Goal: Information Seeking & Learning: Learn about a topic

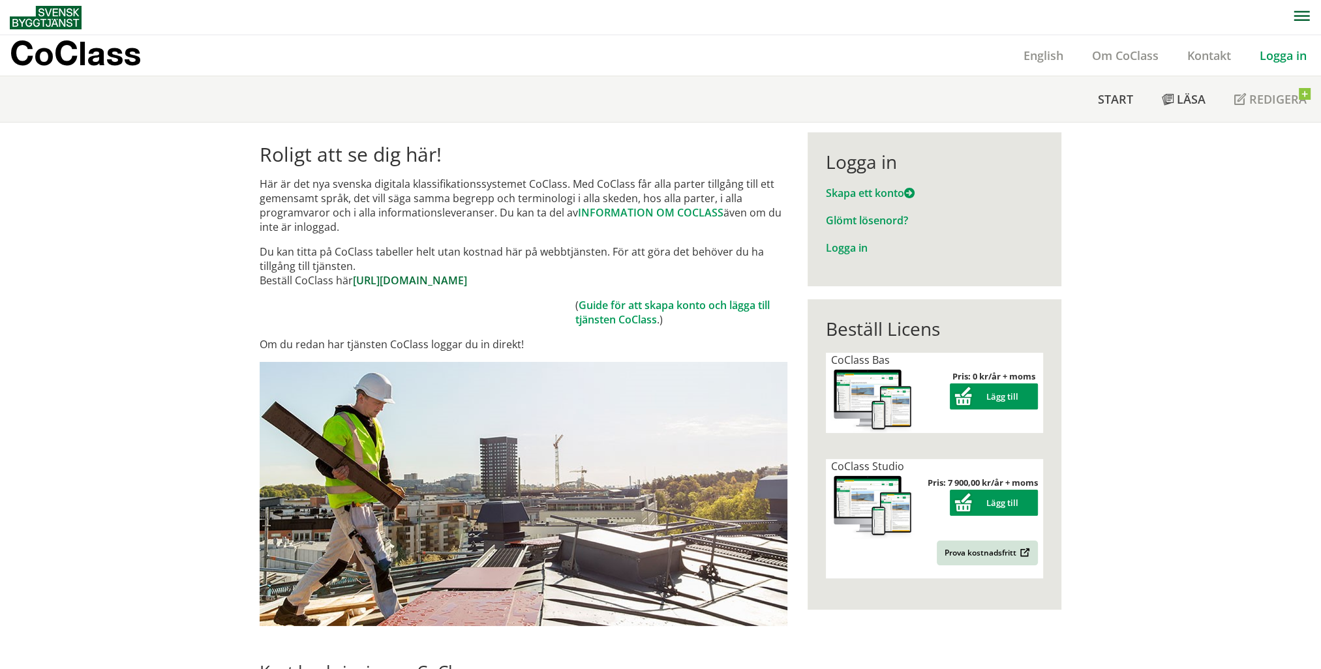
click at [434, 281] on link "https://www.byggtjanst.se/tjanster/coclass" at bounding box center [410, 280] width 114 height 14
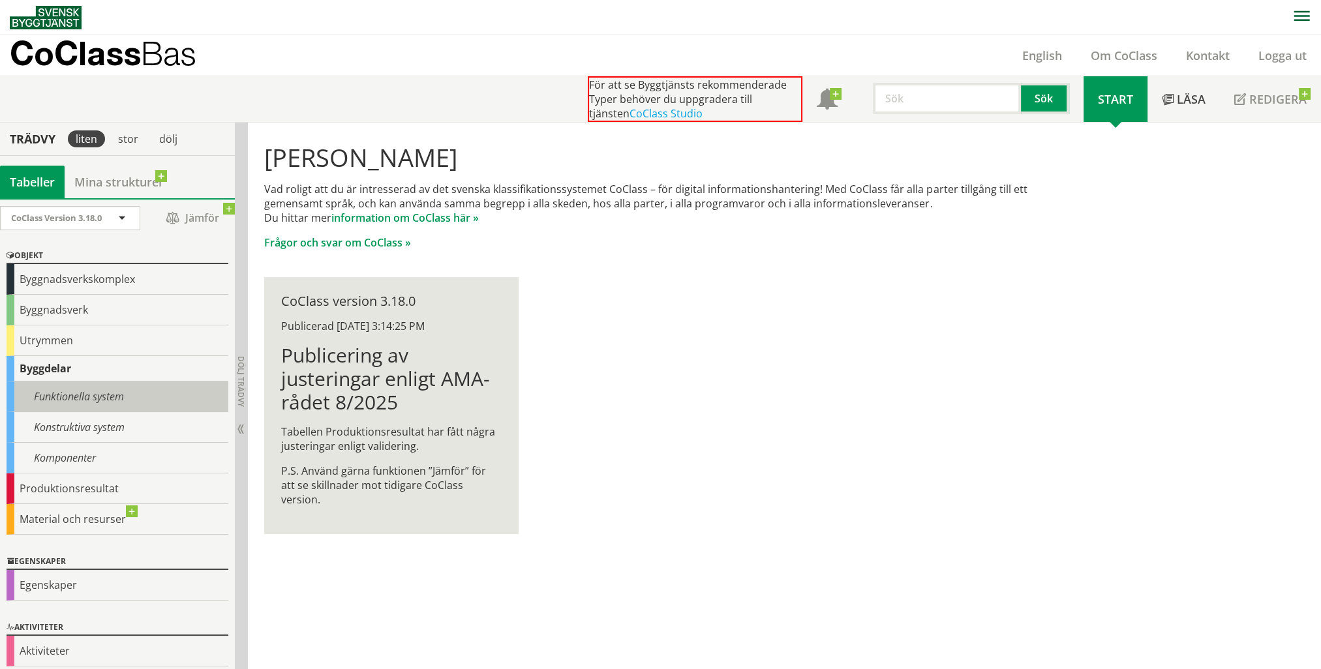
click at [104, 398] on div "Funktionella system" at bounding box center [118, 396] width 222 height 31
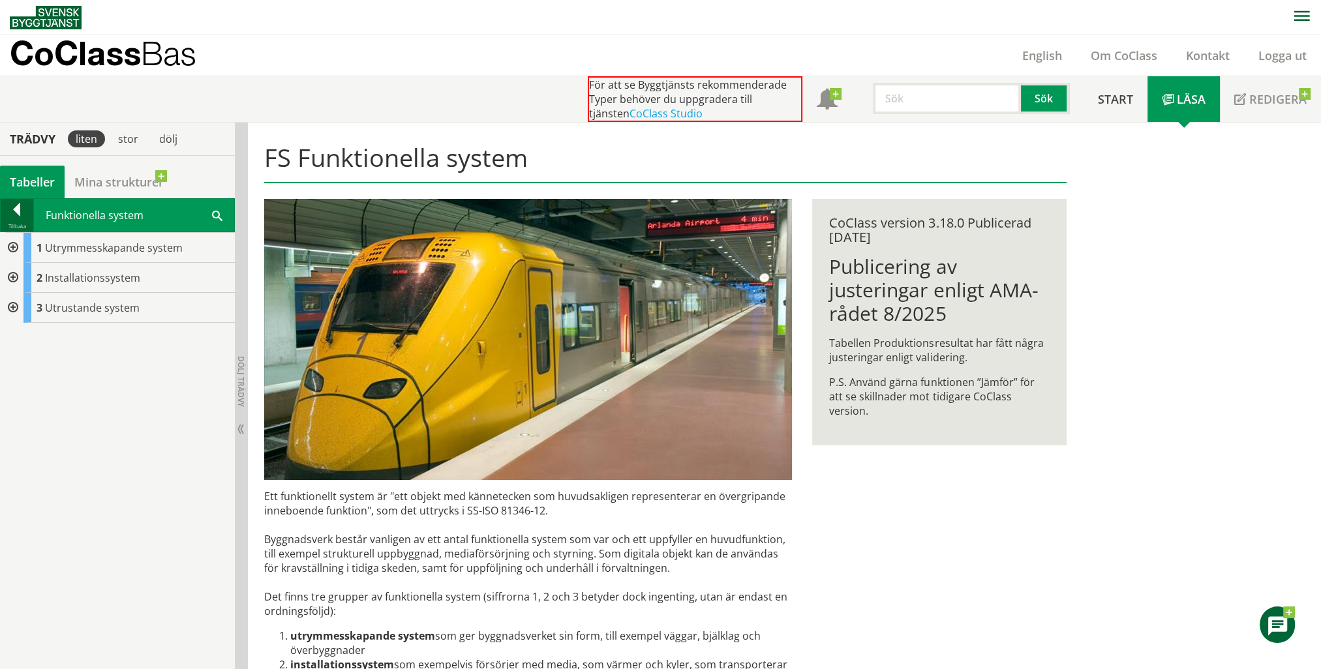
click at [20, 205] on div at bounding box center [17, 212] width 33 height 18
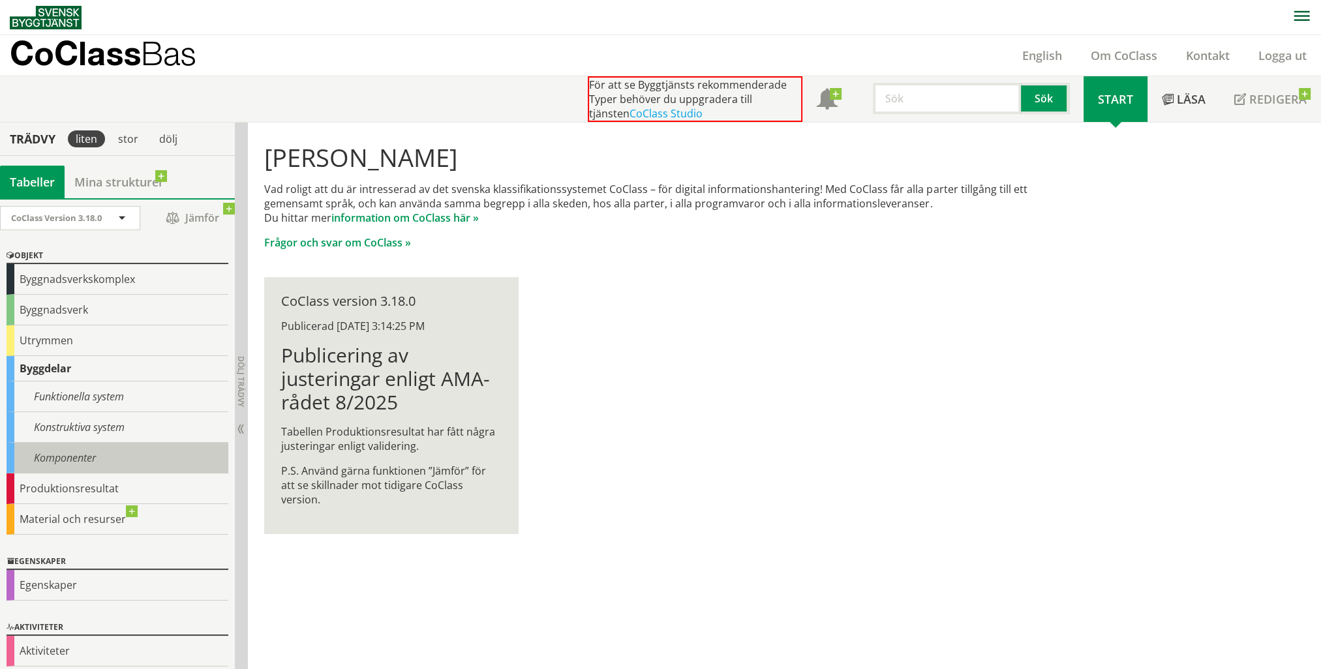
click at [45, 453] on div "Komponenter" at bounding box center [118, 458] width 222 height 31
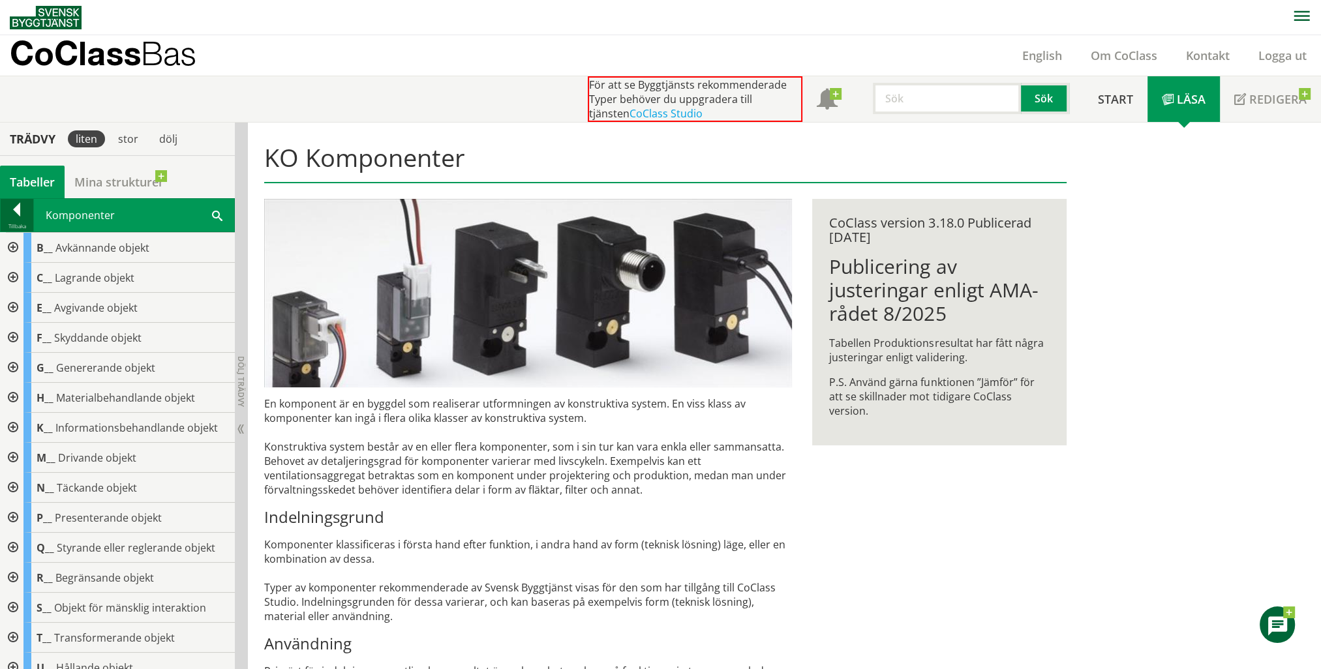
click at [12, 217] on div at bounding box center [17, 212] width 33 height 18
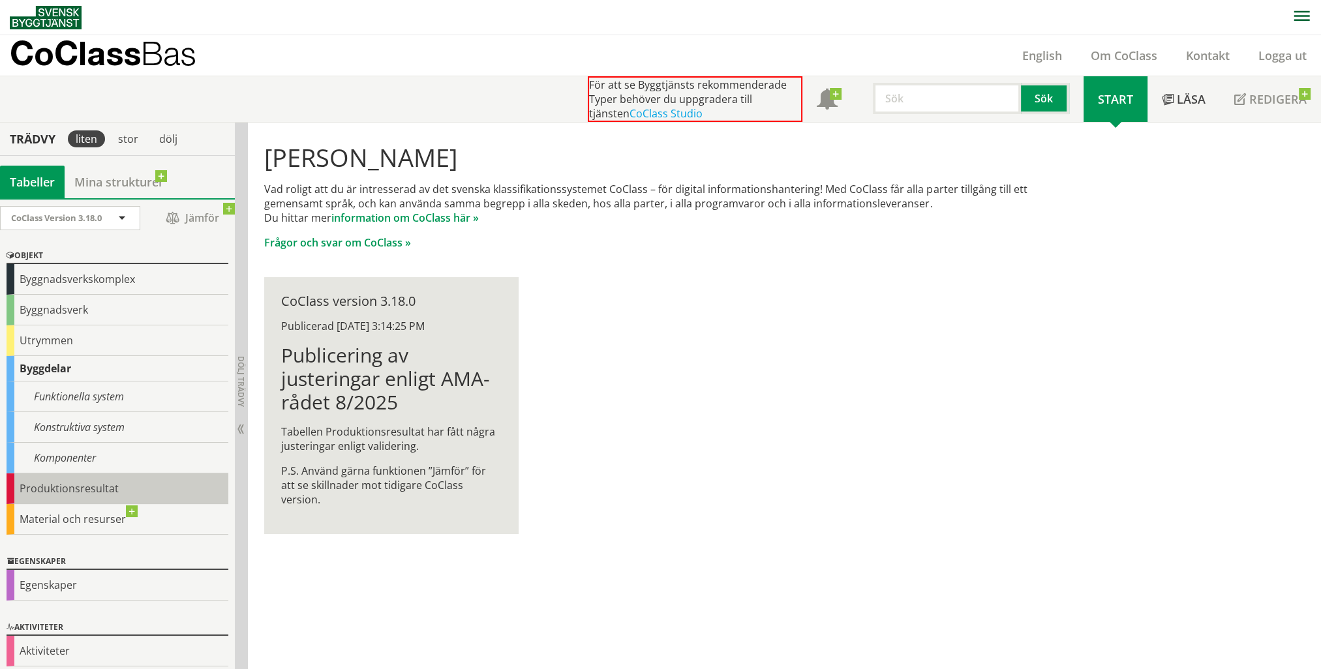
click at [48, 483] on div "Produktionsresultat" at bounding box center [118, 488] width 222 height 31
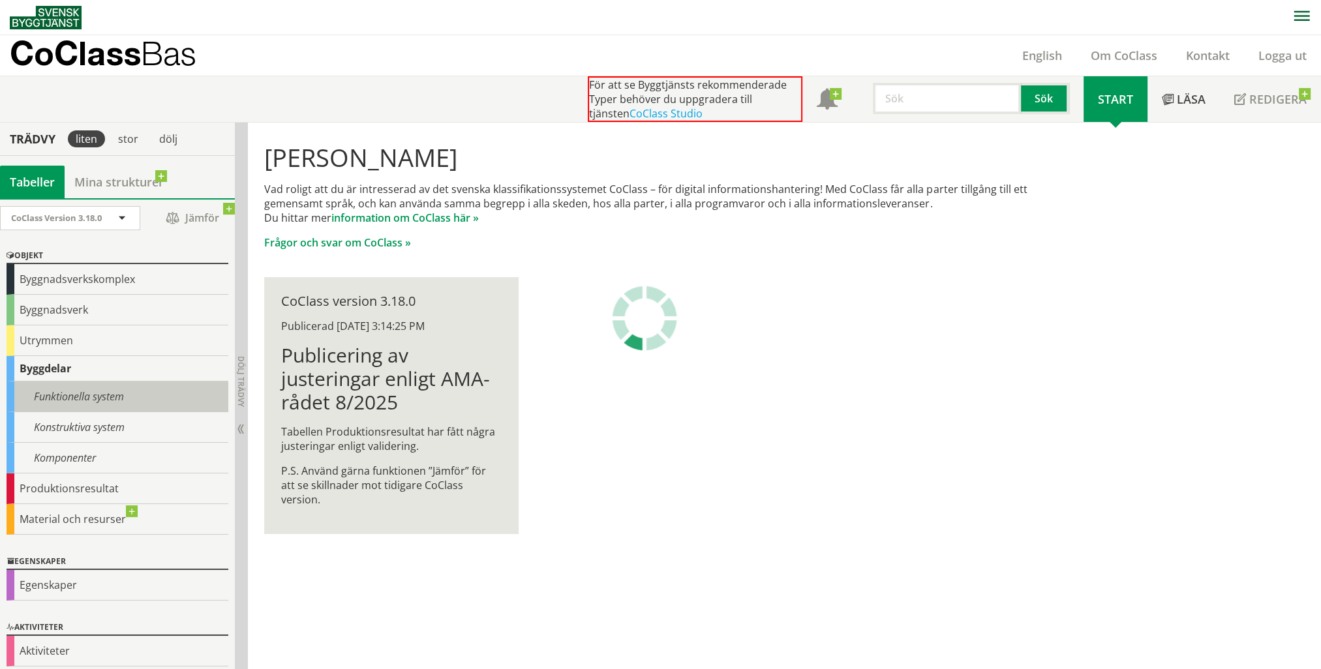
click at [66, 396] on div "Funktionella system" at bounding box center [118, 396] width 222 height 31
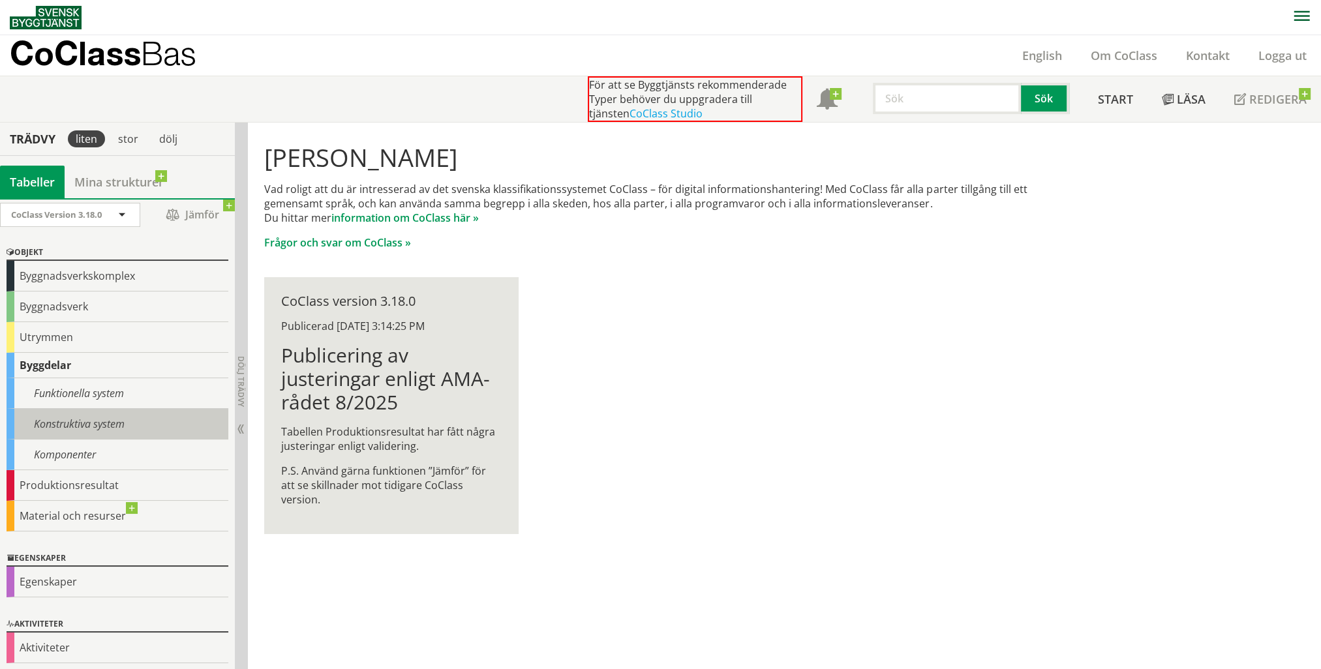
scroll to position [4, 0]
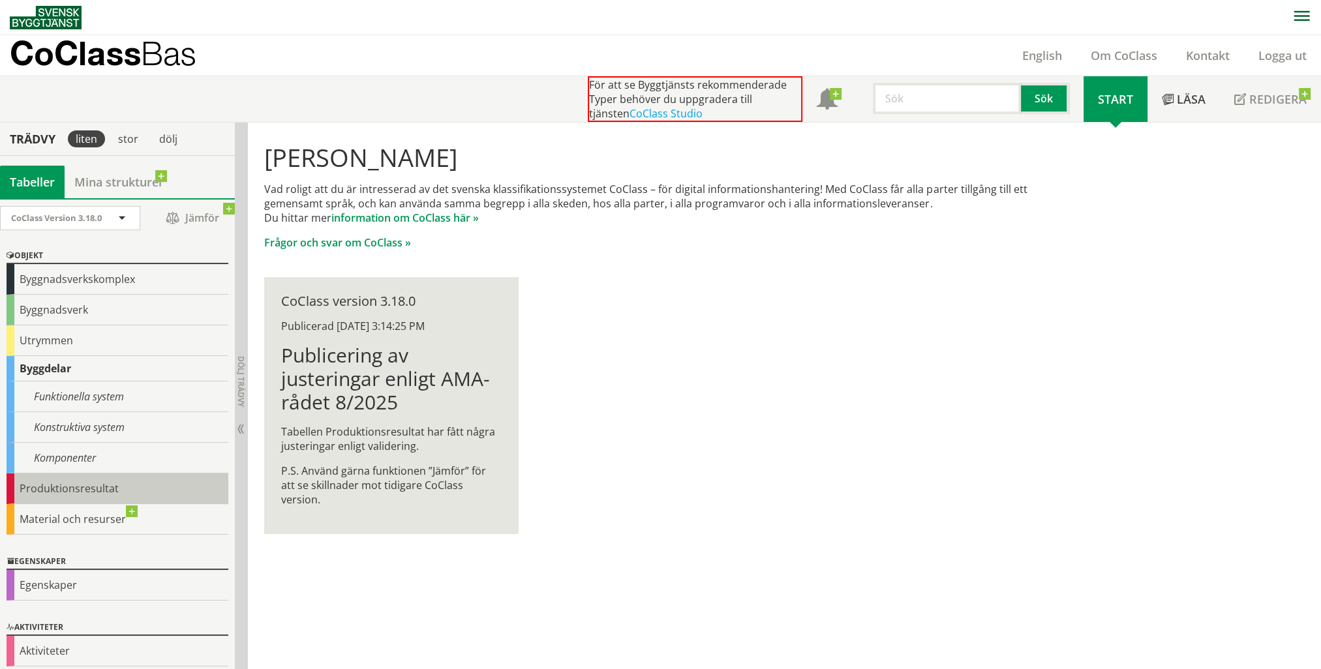
click at [55, 484] on div "Produktionsresultat" at bounding box center [118, 488] width 222 height 31
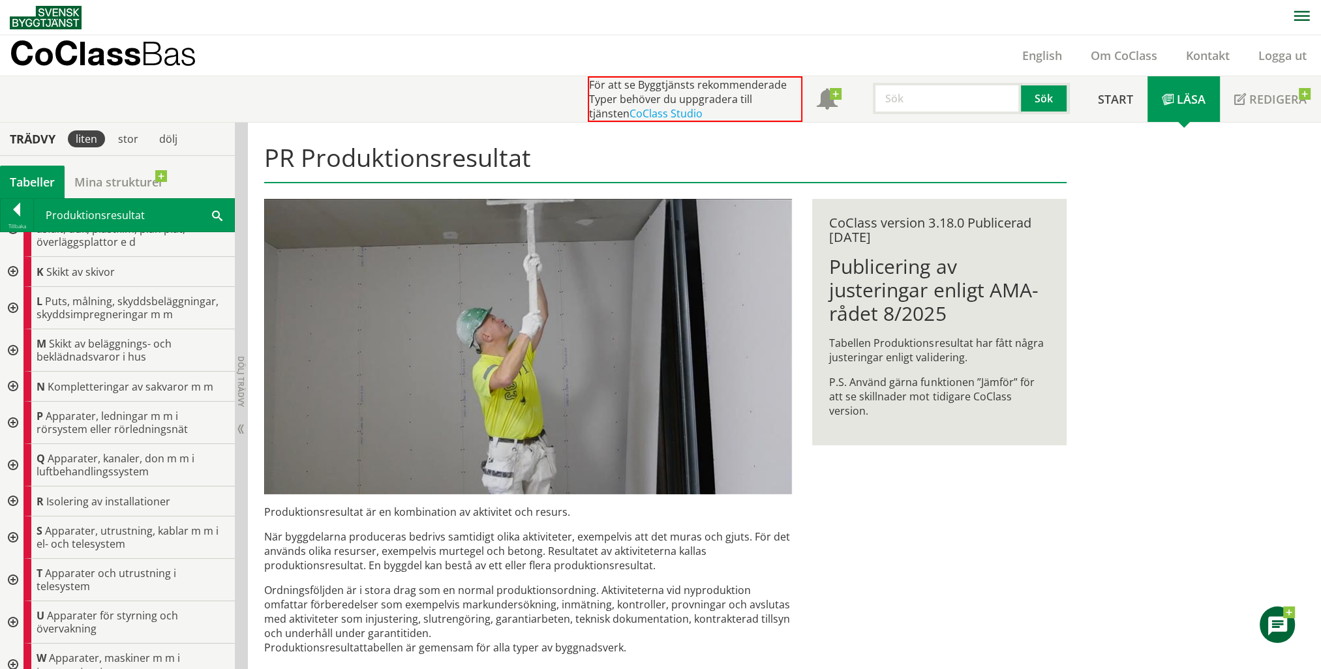
scroll to position [391, 0]
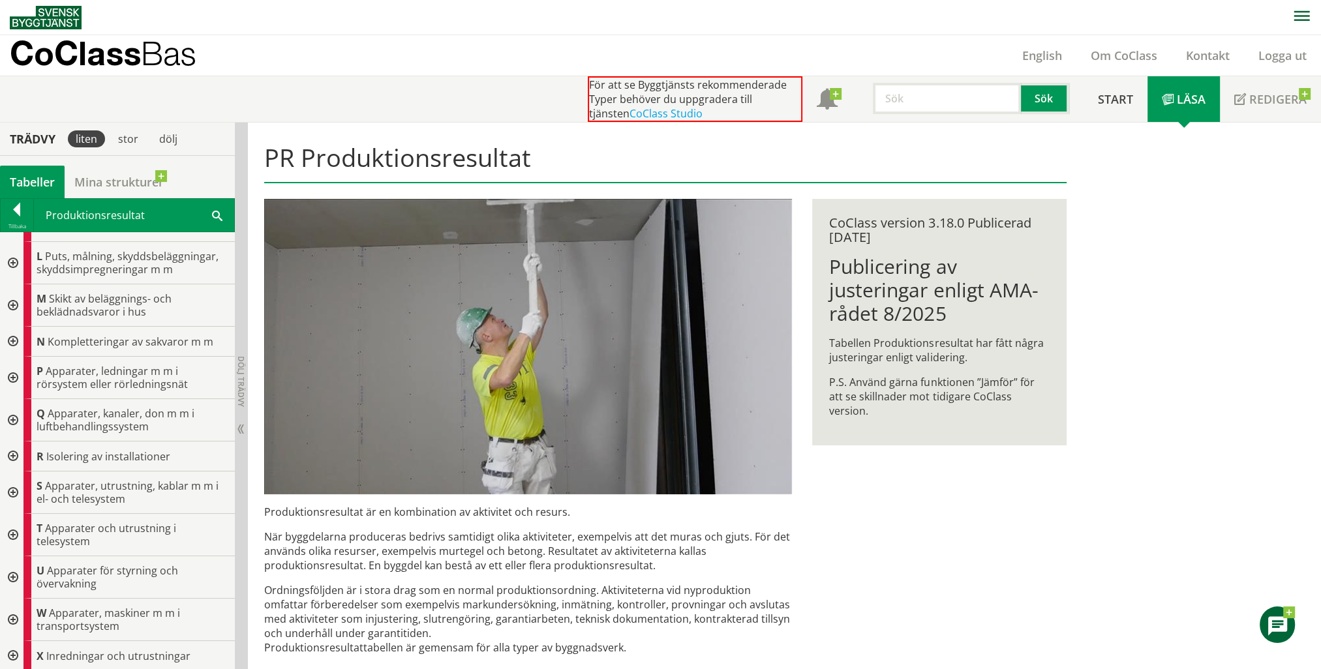
click at [16, 453] on div at bounding box center [11, 456] width 23 height 30
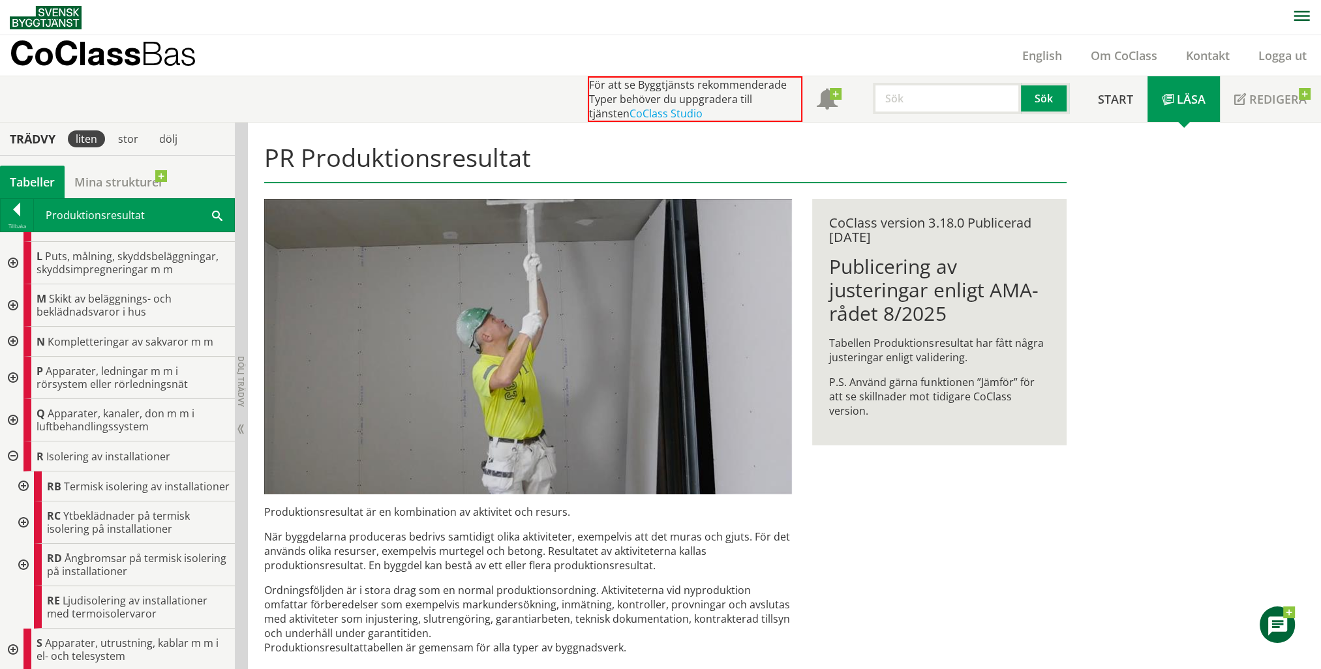
click at [16, 453] on div at bounding box center [11, 456] width 23 height 30
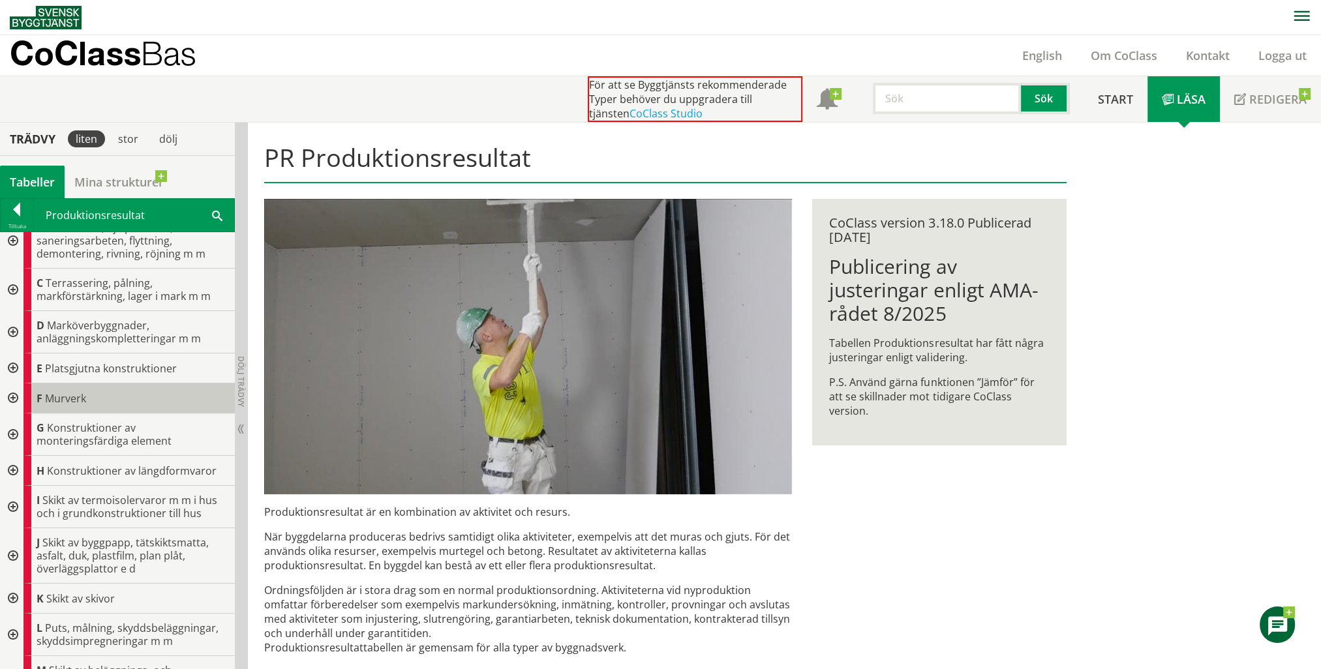
scroll to position [0, 0]
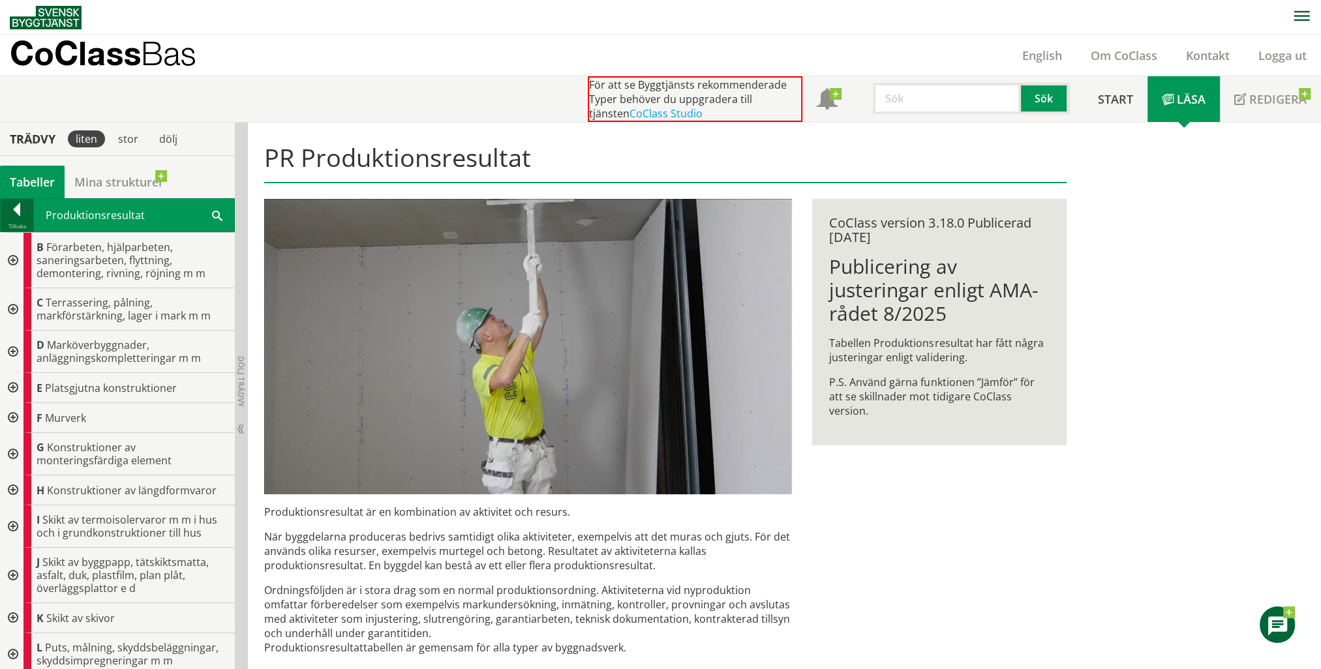
click at [25, 213] on div at bounding box center [17, 212] width 33 height 18
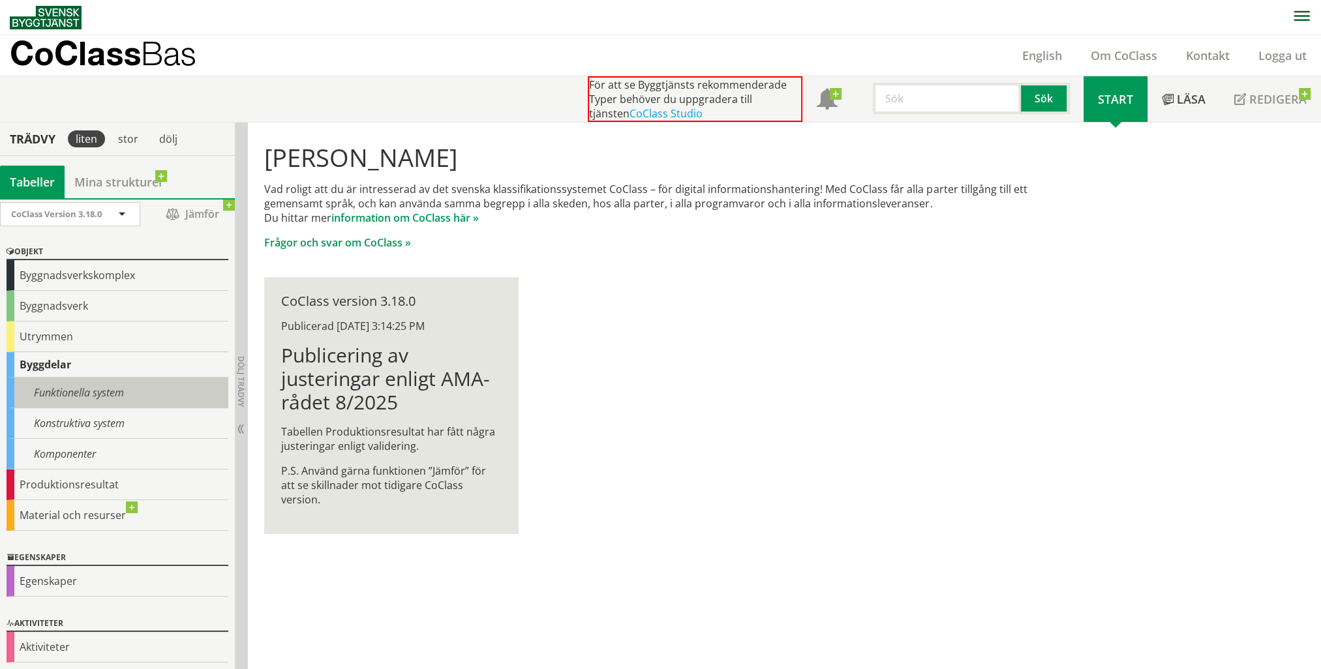
click at [60, 390] on div "Funktionella system" at bounding box center [118, 393] width 222 height 31
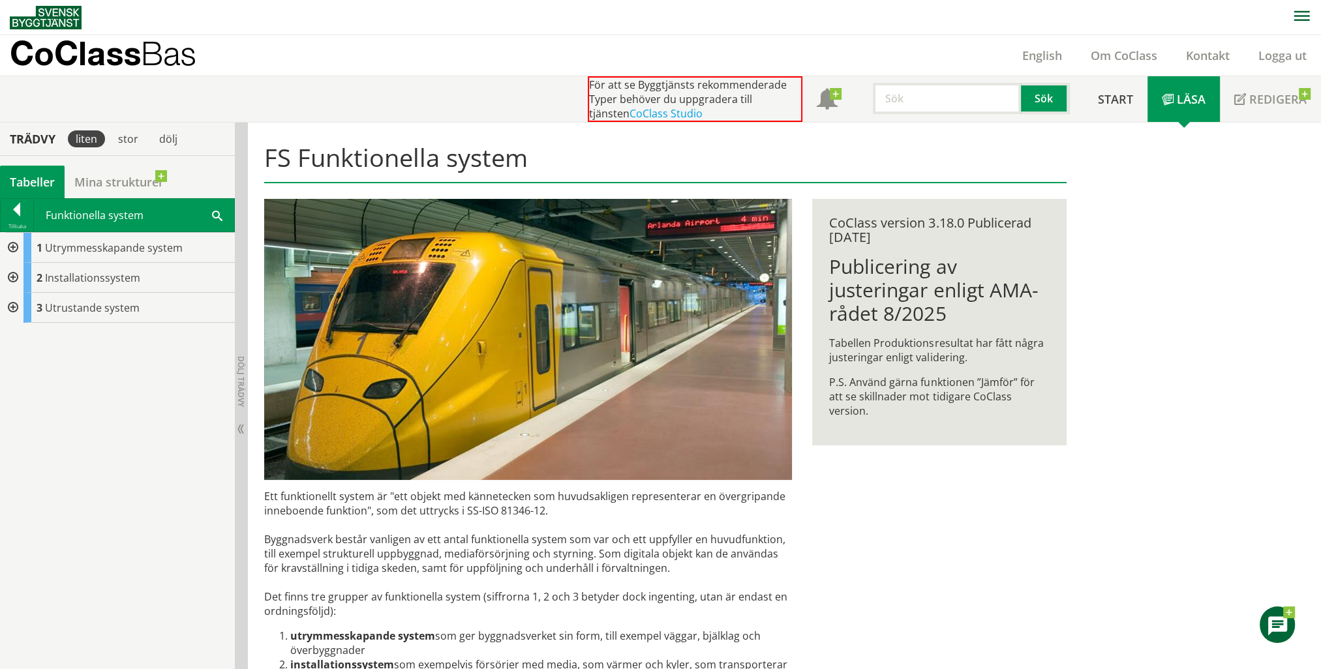
click at [14, 251] on div at bounding box center [11, 248] width 23 height 30
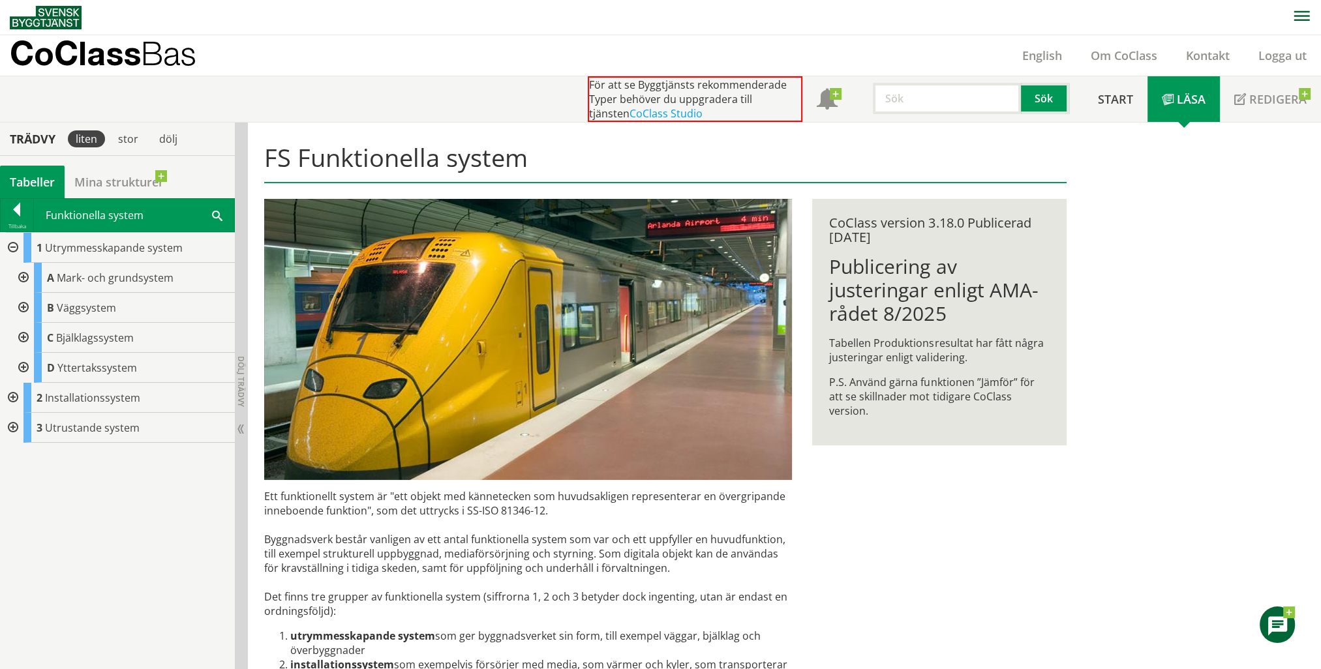
click at [13, 399] on div at bounding box center [11, 398] width 23 height 30
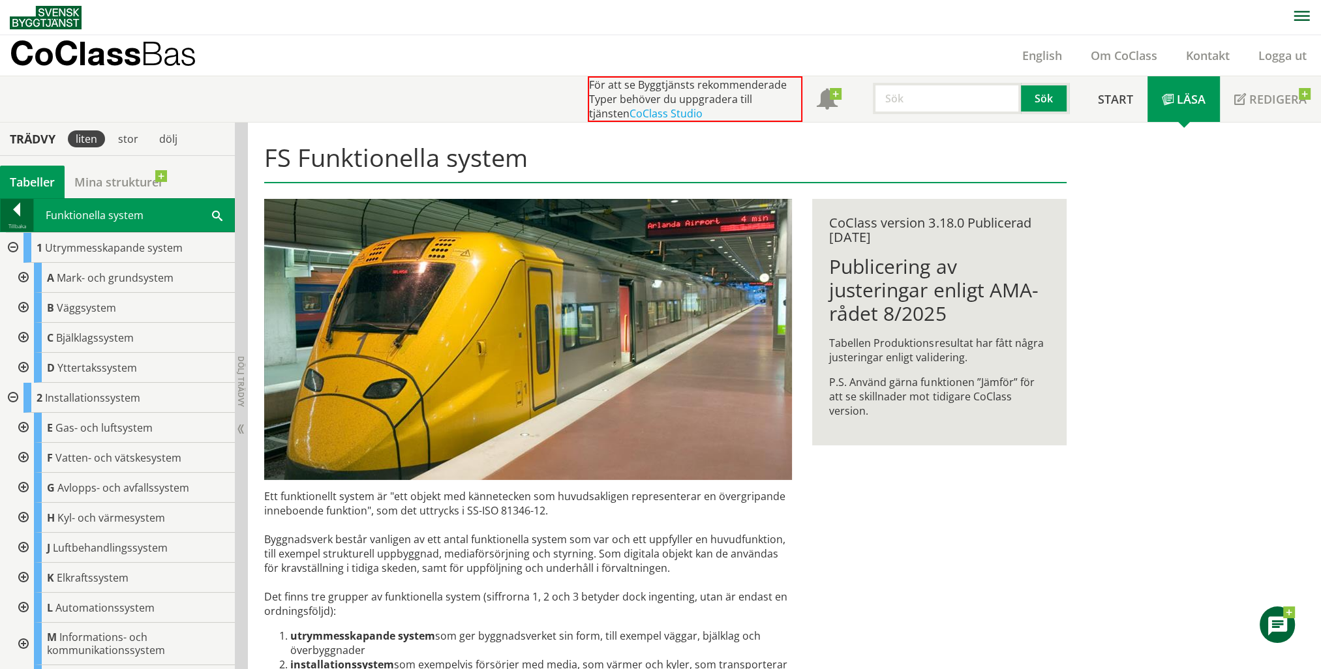
click at [16, 211] on div at bounding box center [17, 212] width 33 height 18
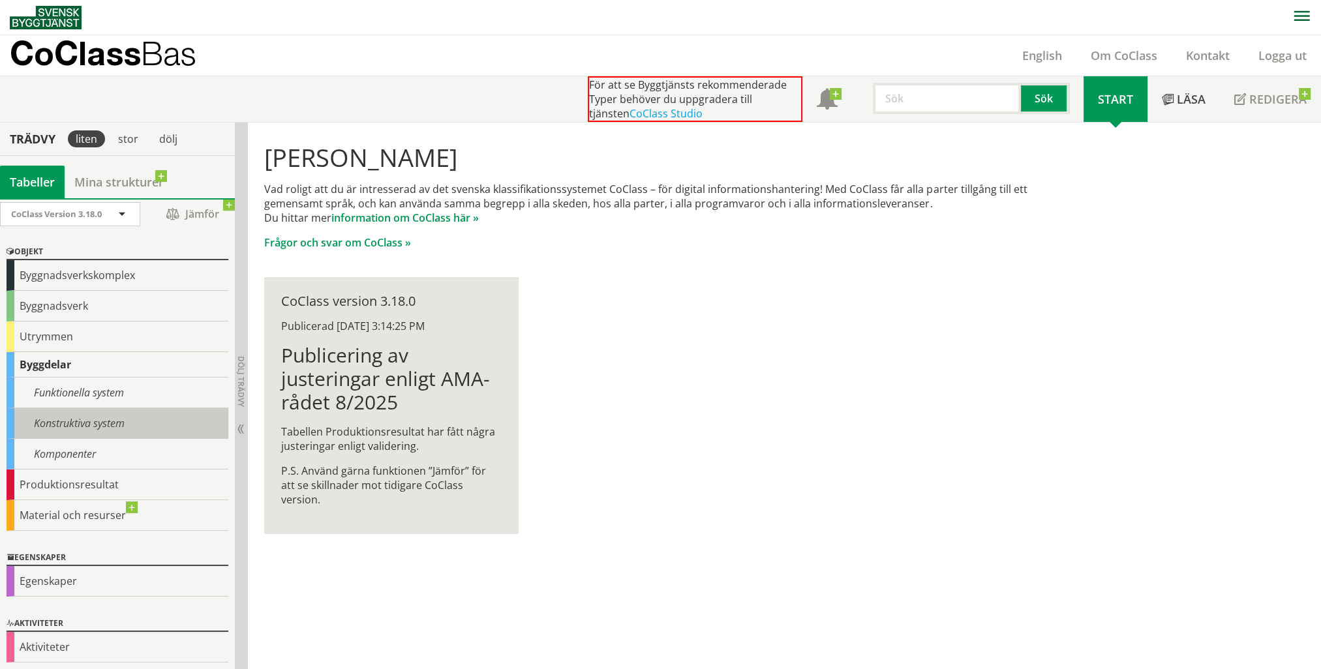
click at [64, 422] on div "Konstruktiva system" at bounding box center [118, 423] width 222 height 31
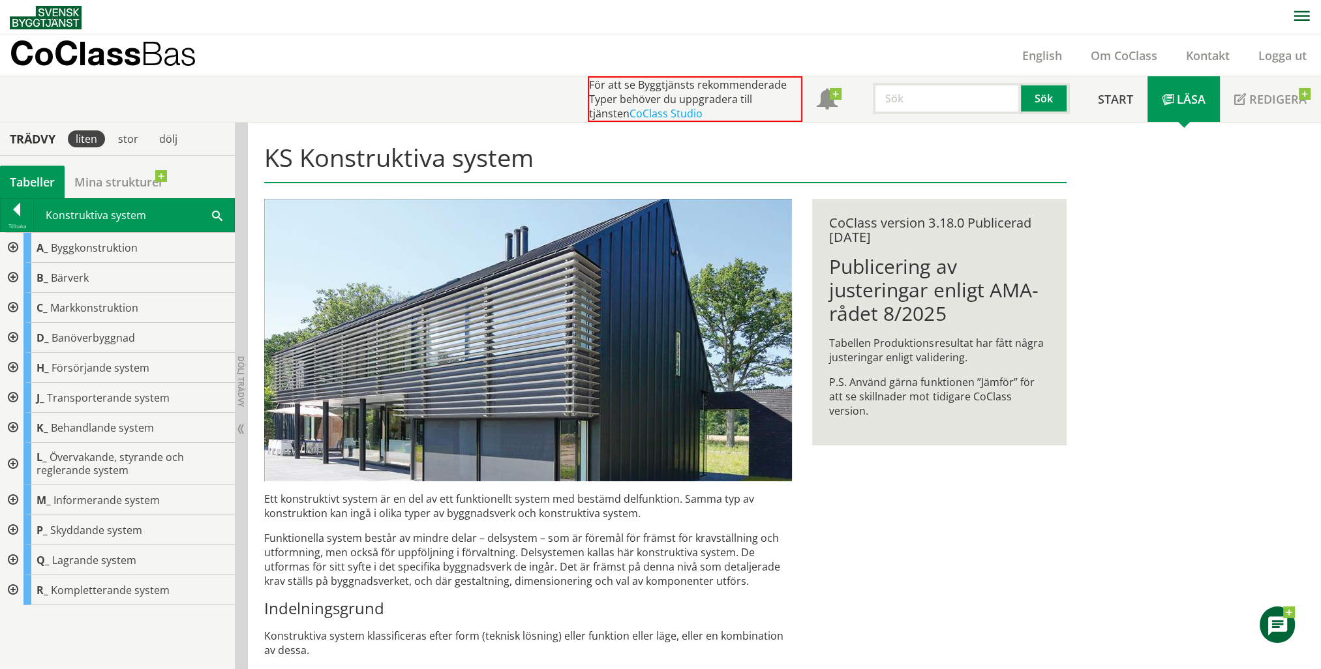
click at [12, 248] on div at bounding box center [11, 248] width 23 height 30
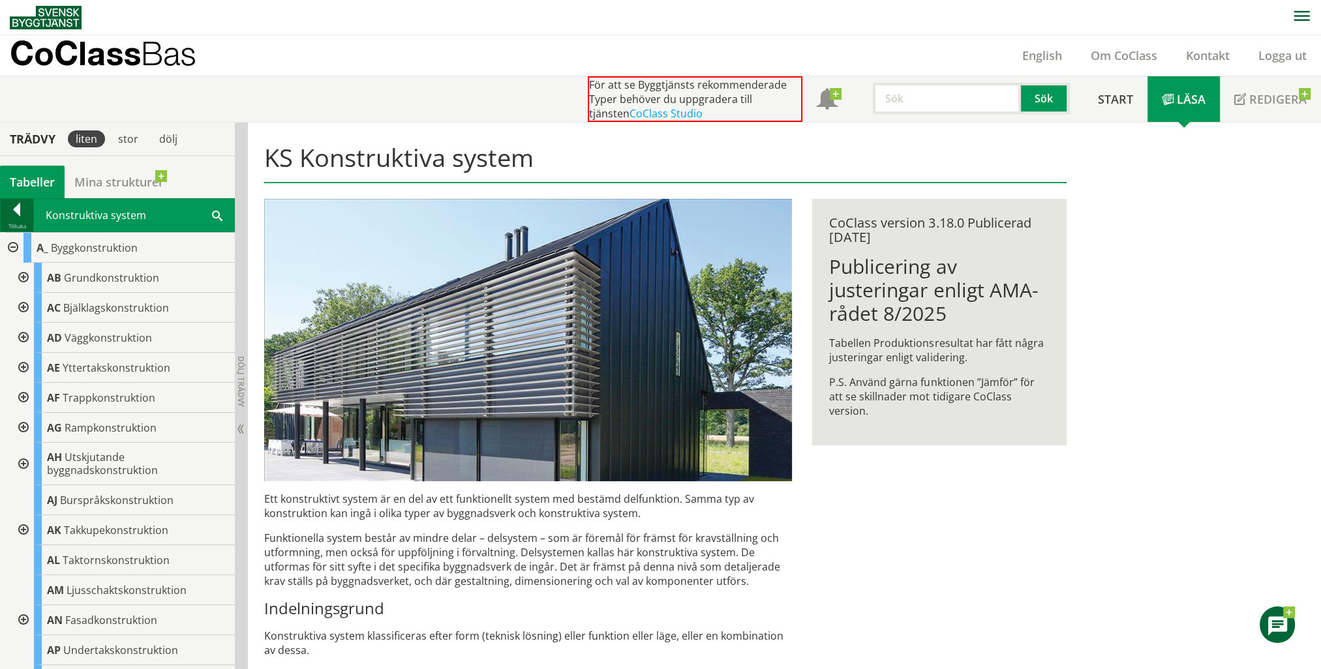
click at [12, 218] on div at bounding box center [17, 212] width 33 height 18
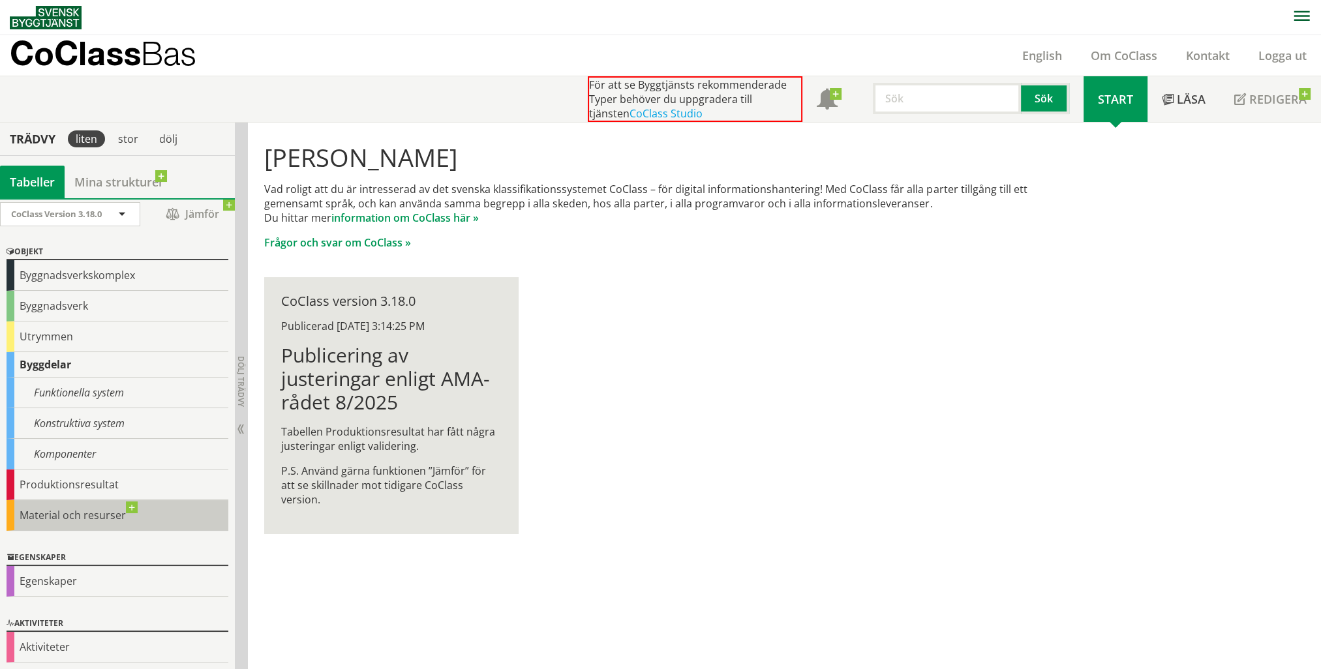
click at [58, 511] on div "Material och resurser" at bounding box center [118, 515] width 222 height 31
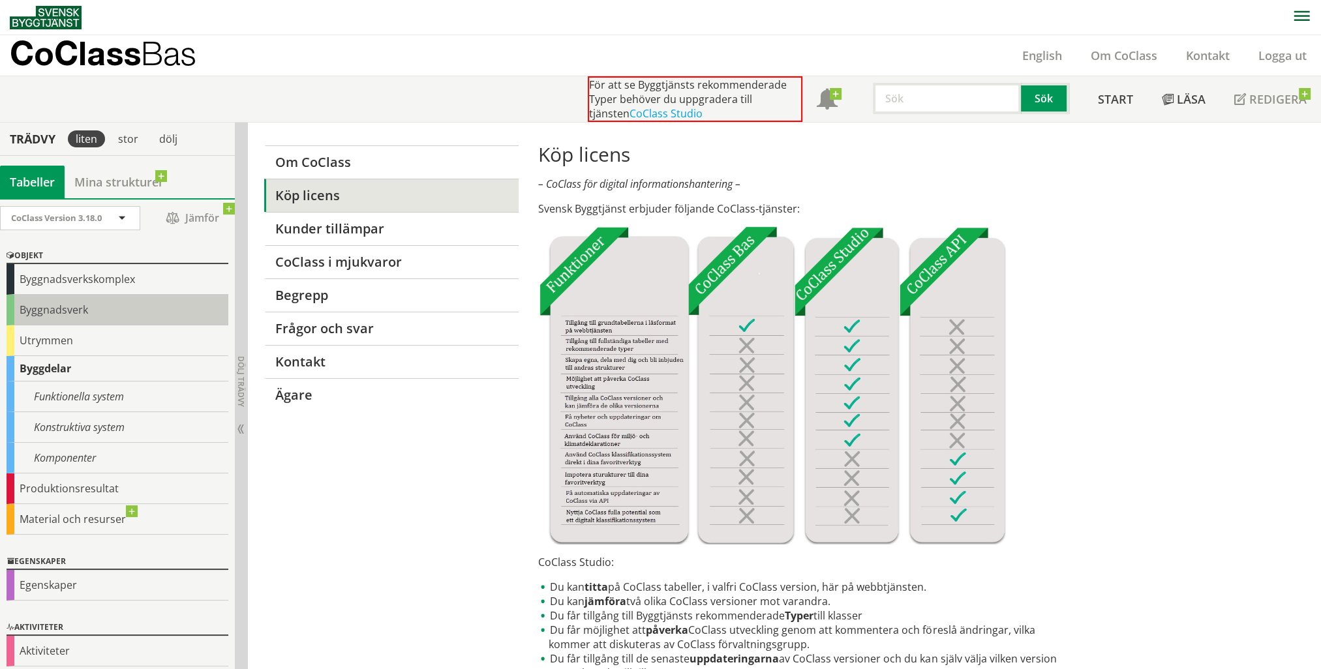
click at [70, 308] on div "Byggnadsverk" at bounding box center [118, 310] width 222 height 31
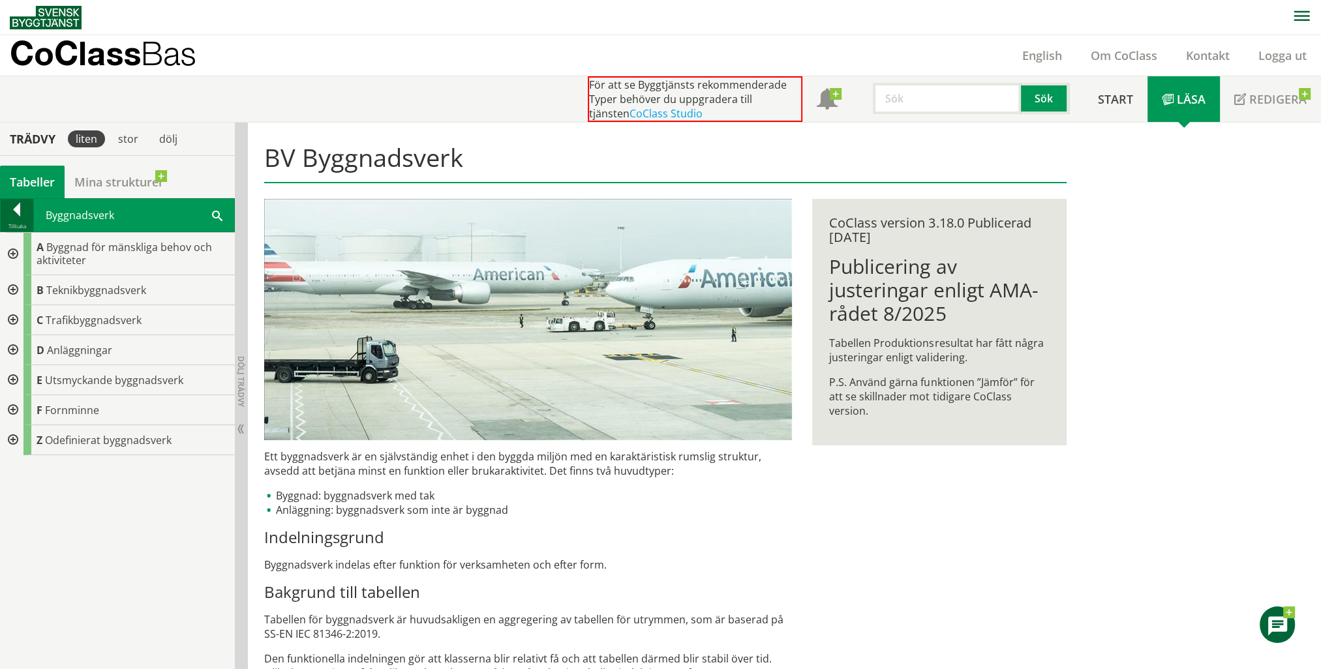
click at [13, 213] on div at bounding box center [17, 212] width 33 height 18
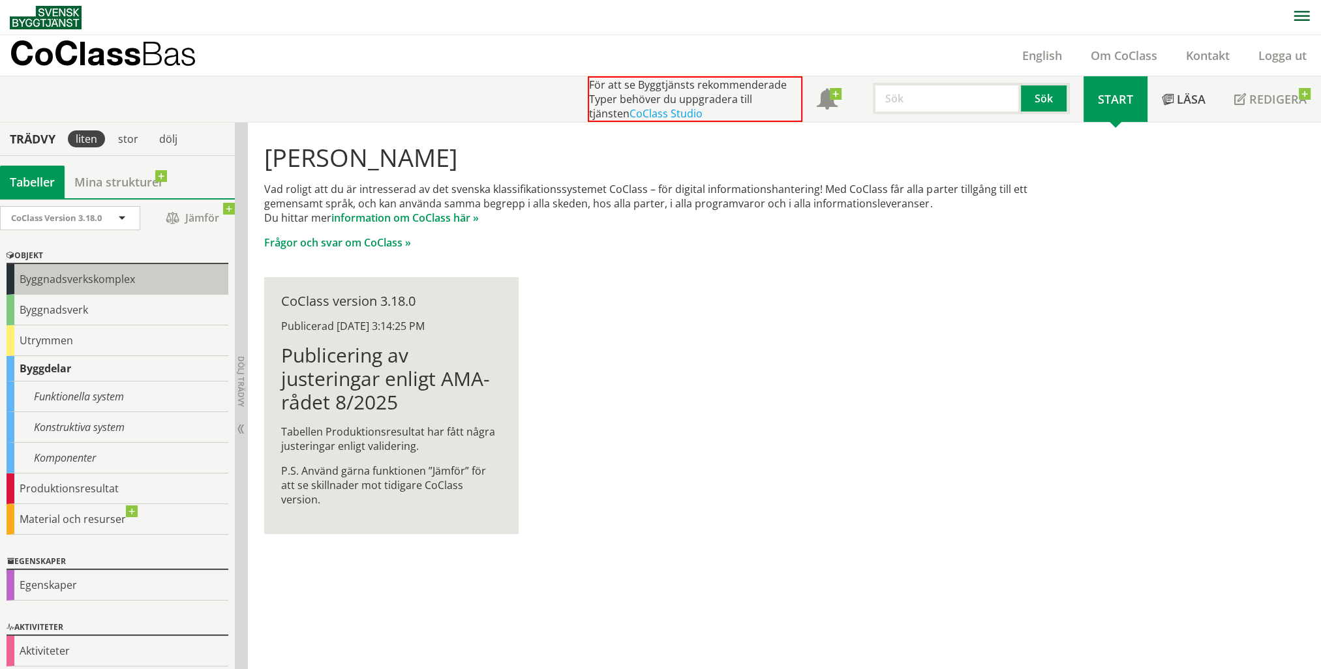
click at [52, 284] on div "Byggnadsverkskomplex" at bounding box center [118, 279] width 222 height 31
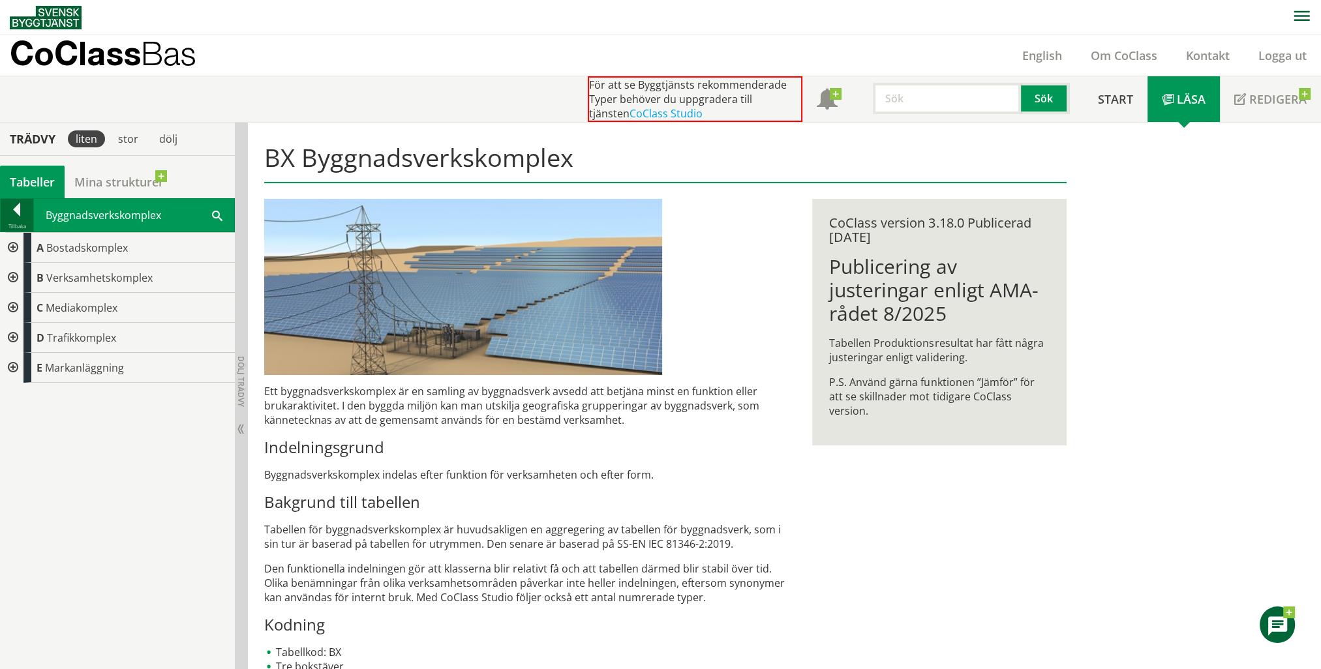
click at [17, 215] on div at bounding box center [17, 212] width 33 height 18
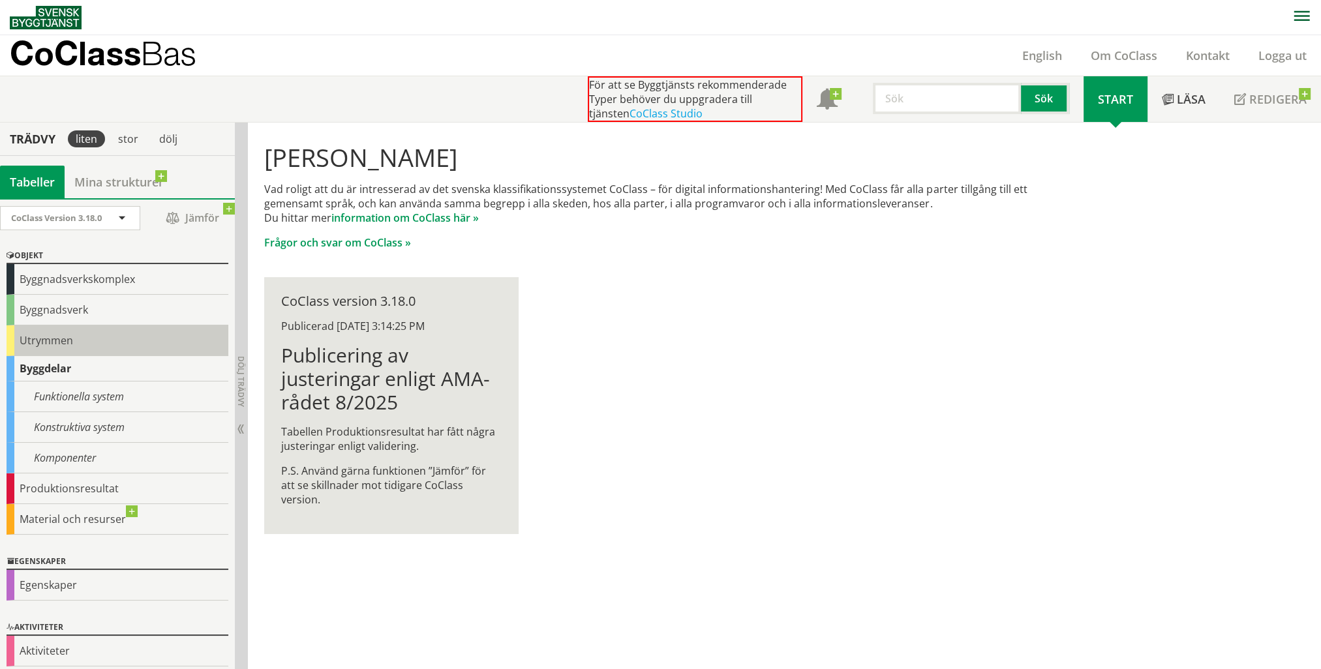
click at [41, 333] on div "Utrymmen" at bounding box center [118, 340] width 222 height 31
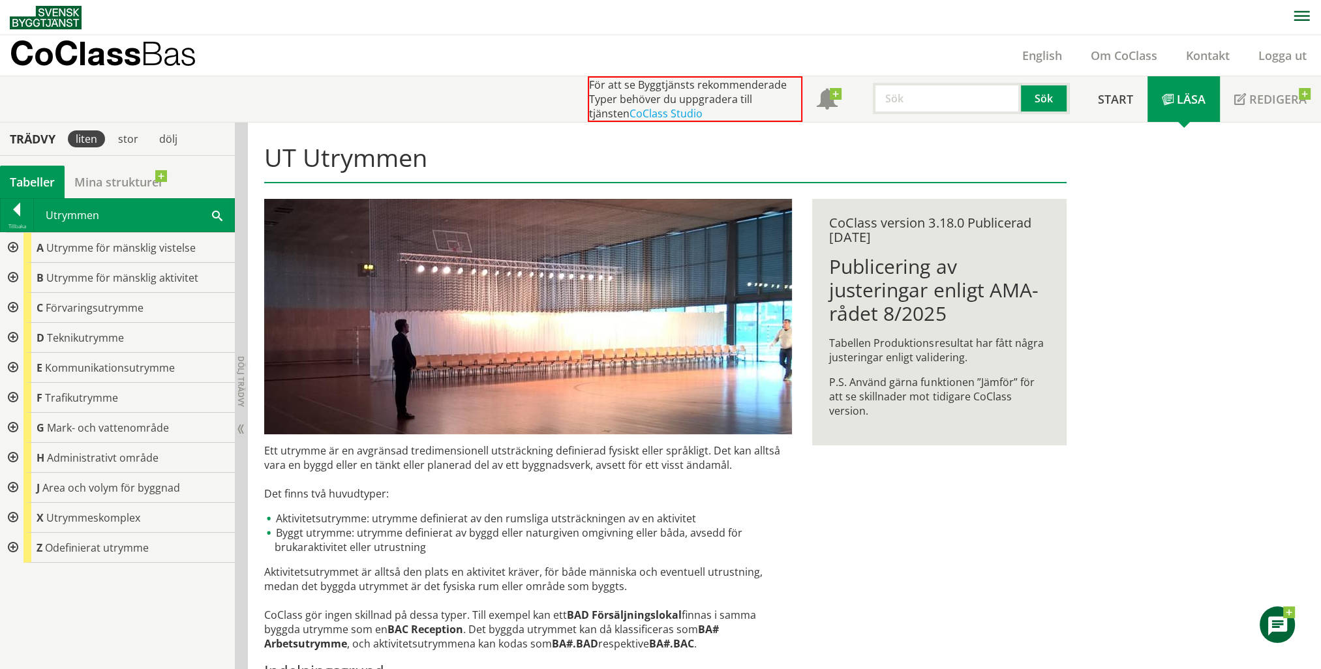
click at [7, 203] on div at bounding box center [17, 212] width 33 height 18
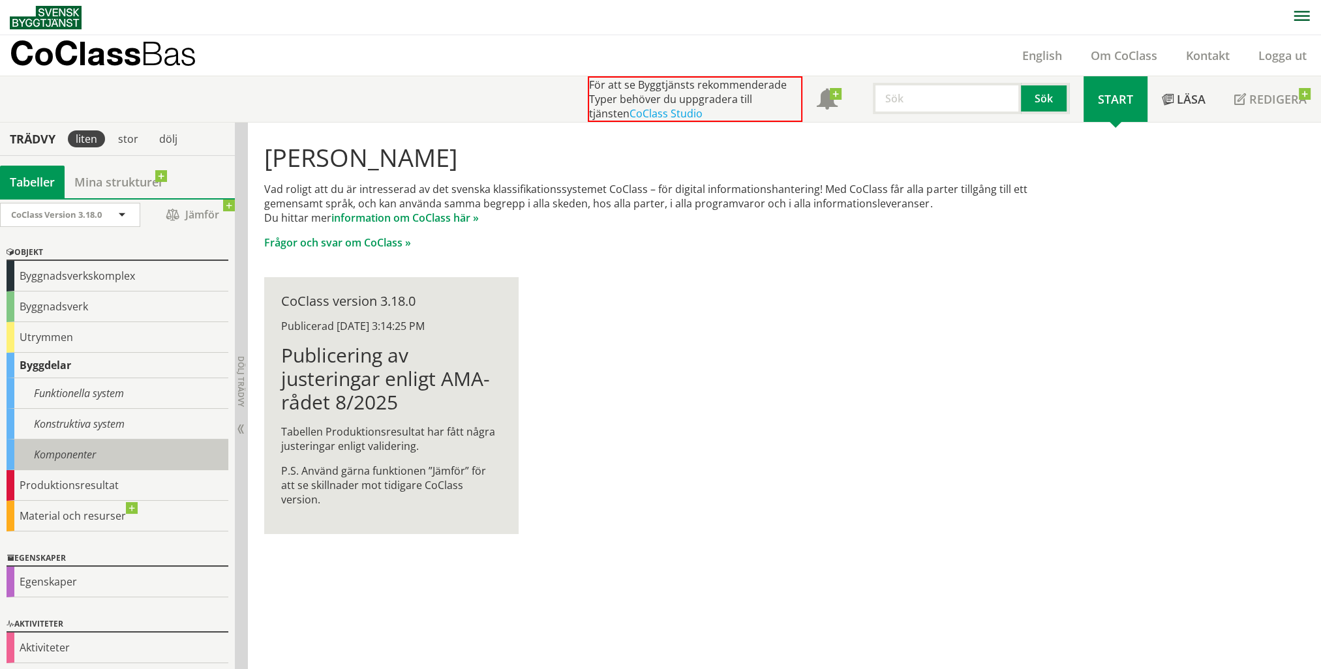
scroll to position [4, 0]
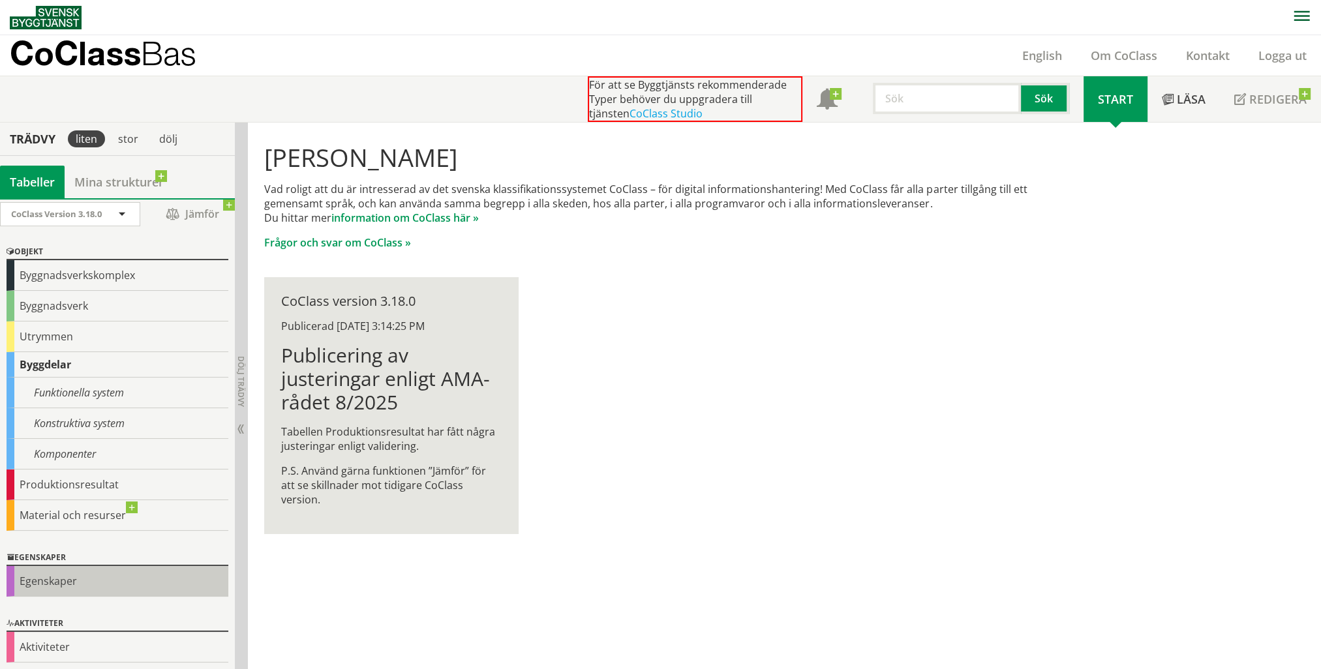
click at [39, 583] on div "Egenskaper" at bounding box center [118, 581] width 222 height 31
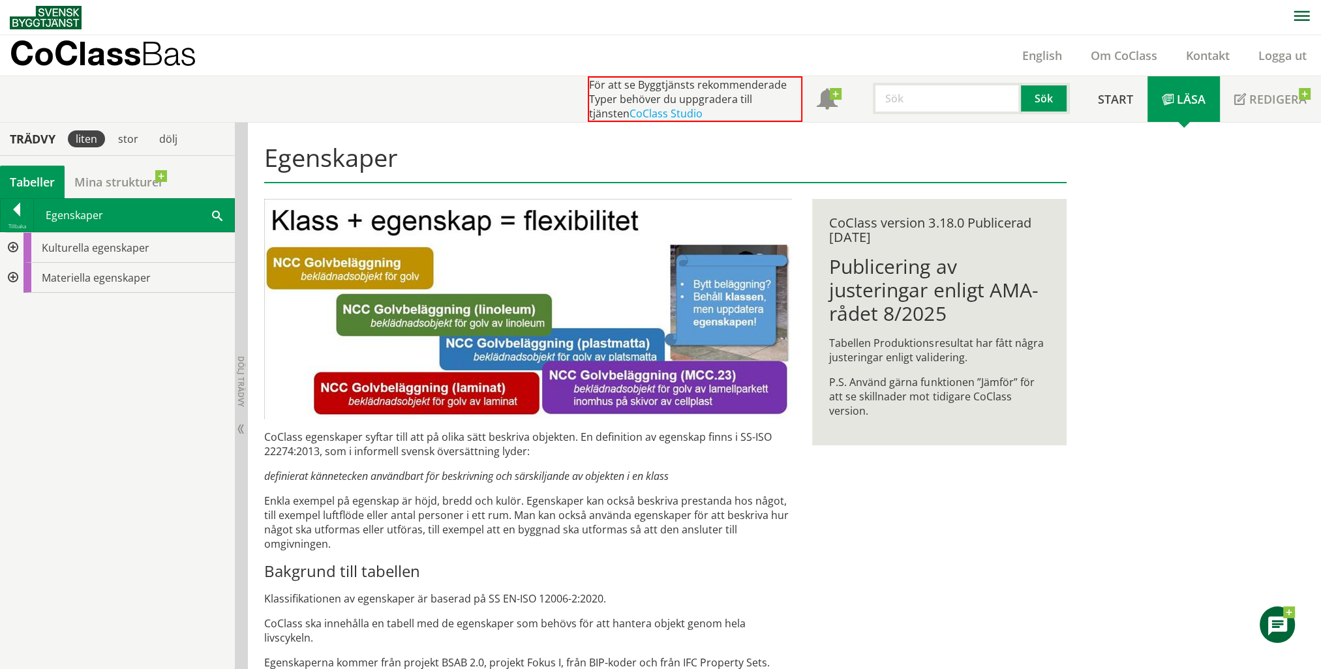
click at [14, 278] on div at bounding box center [11, 278] width 23 height 30
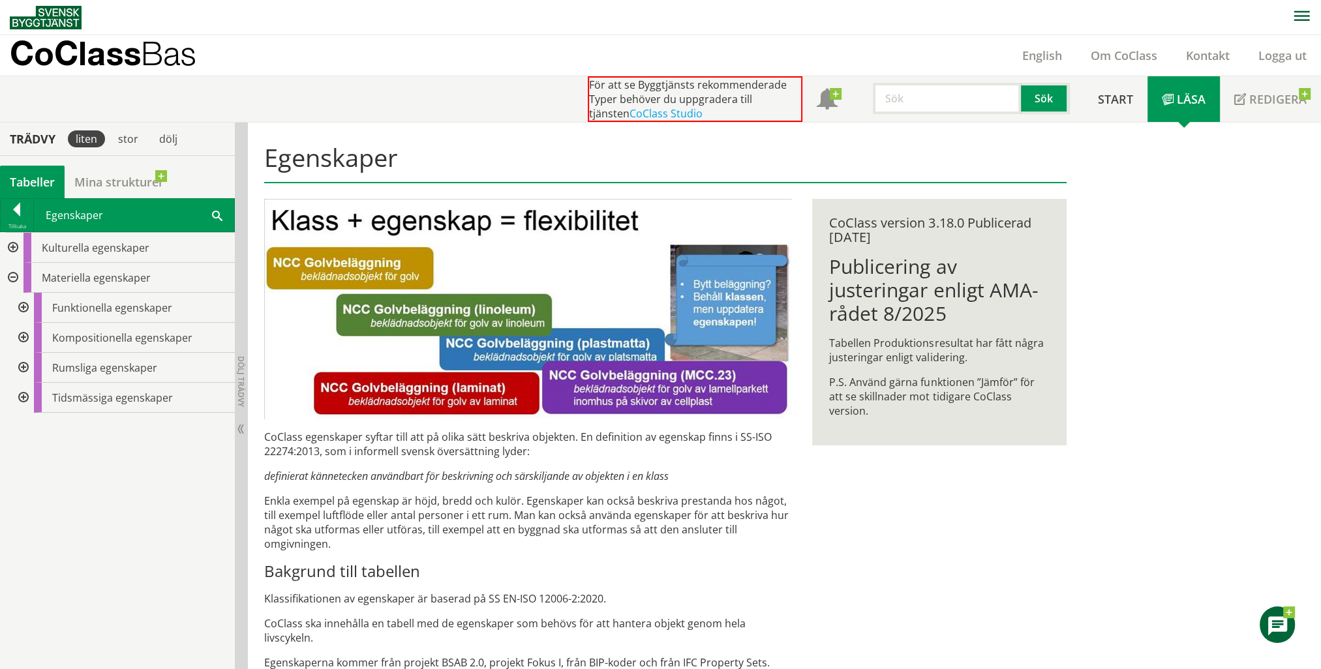
click at [26, 306] on div at bounding box center [21, 308] width 23 height 30
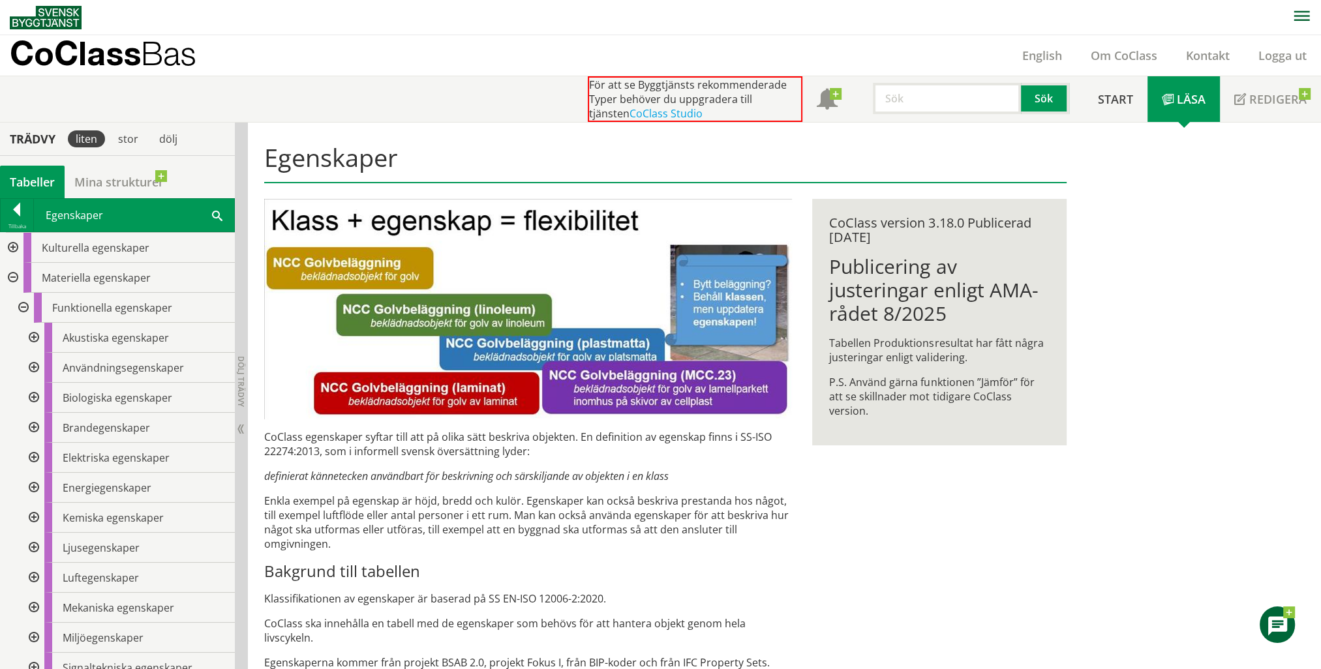
click at [39, 338] on div at bounding box center [32, 338] width 23 height 30
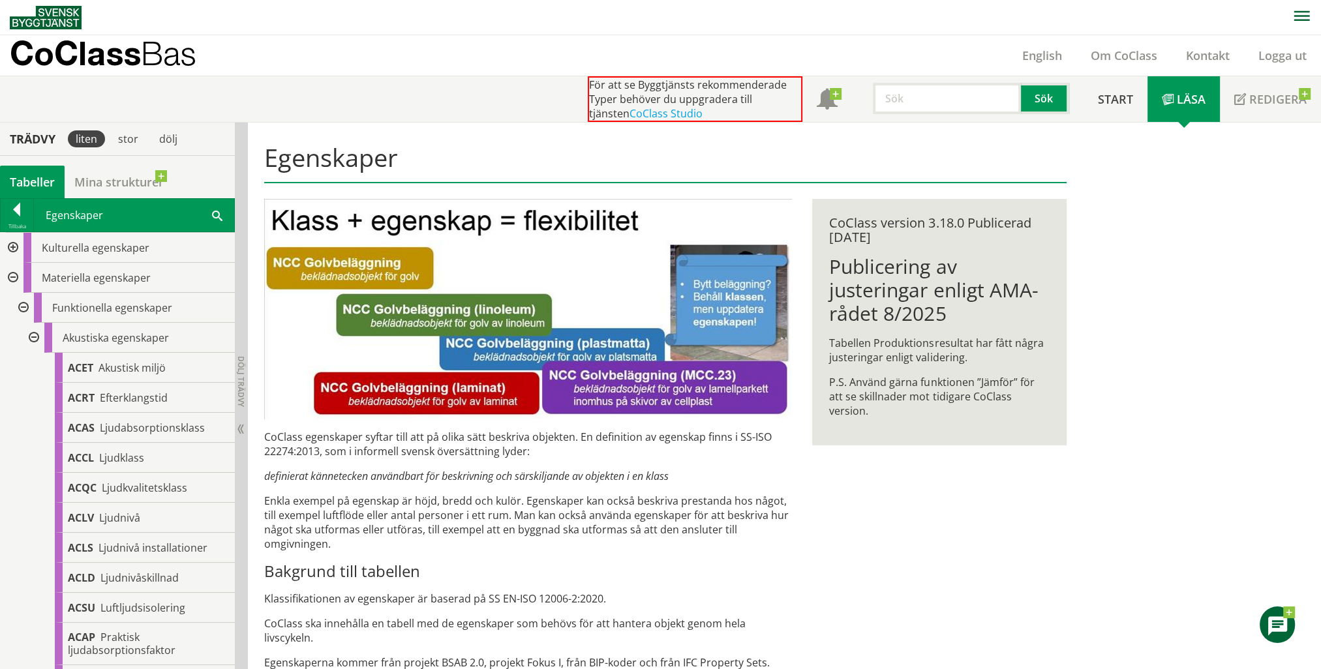
click at [36, 336] on div at bounding box center [32, 338] width 23 height 30
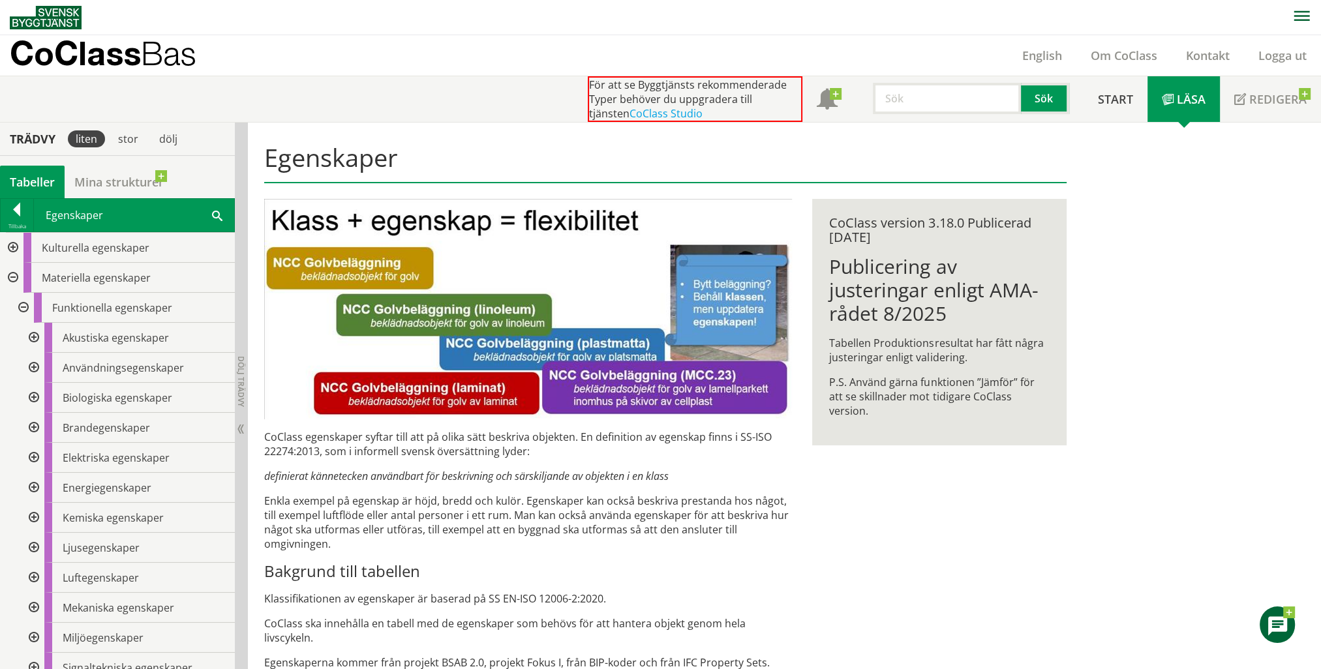
click at [34, 484] on div at bounding box center [32, 488] width 23 height 30
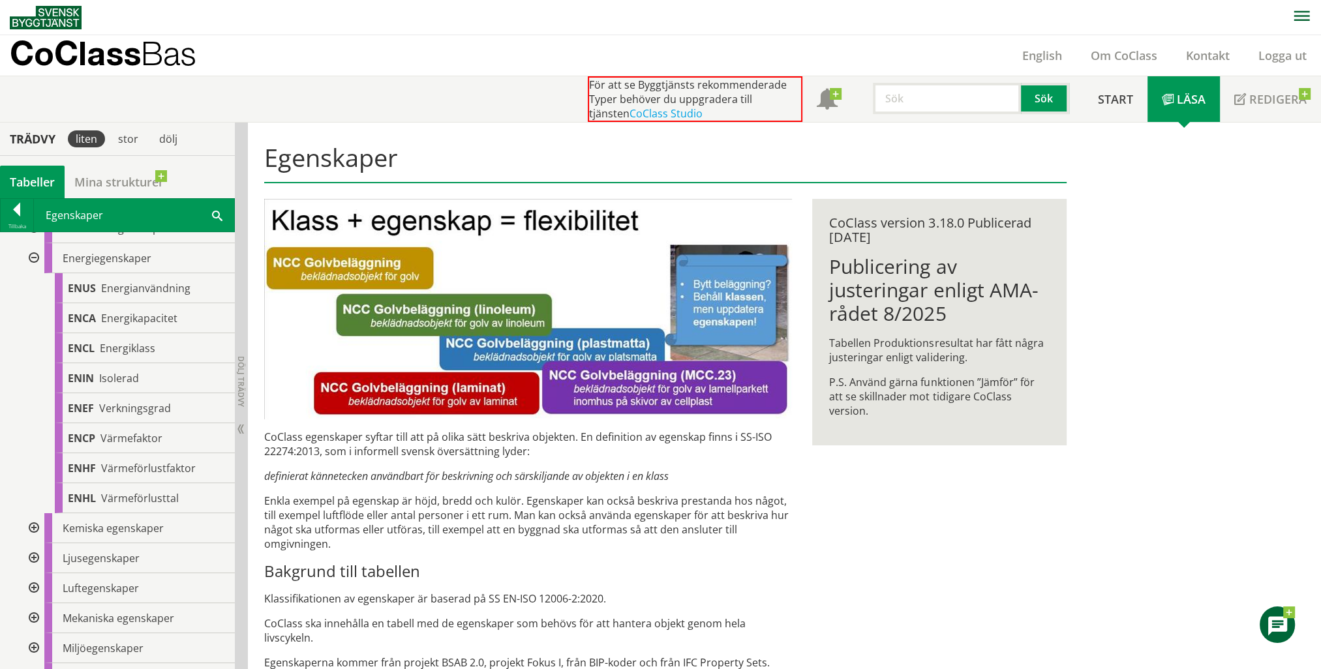
scroll to position [261, 0]
click at [35, 527] on div at bounding box center [32, 527] width 23 height 30
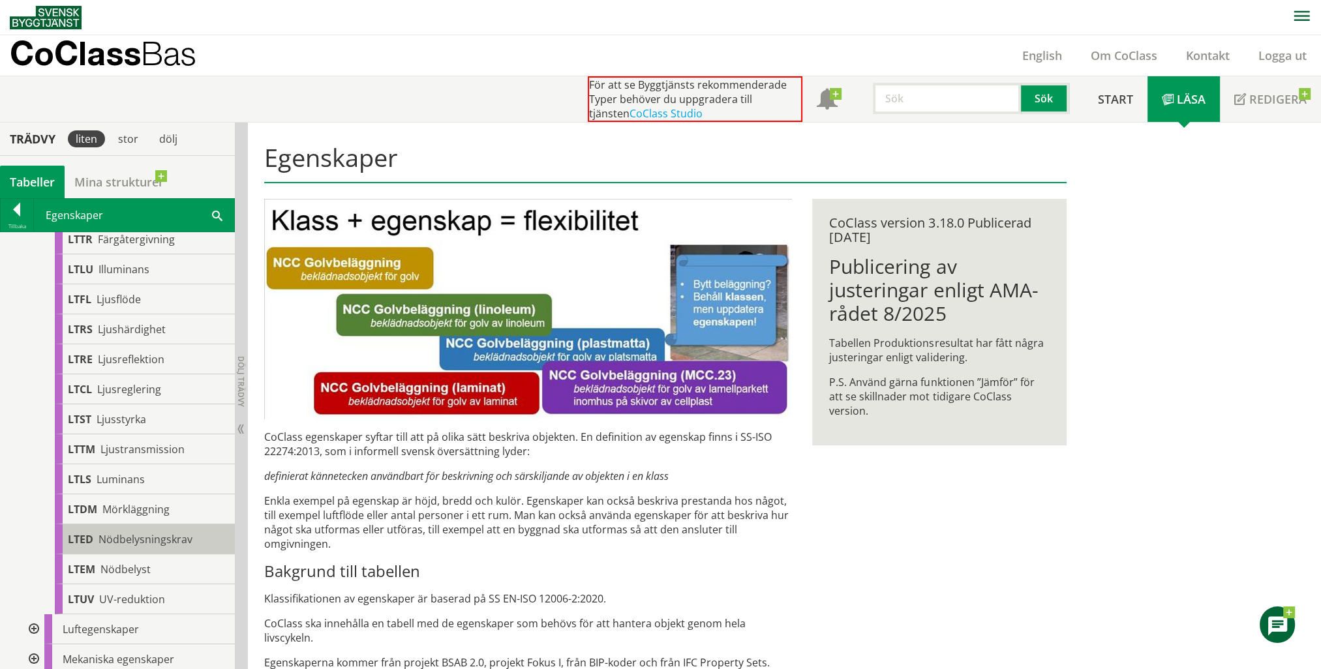
scroll to position [848, 0]
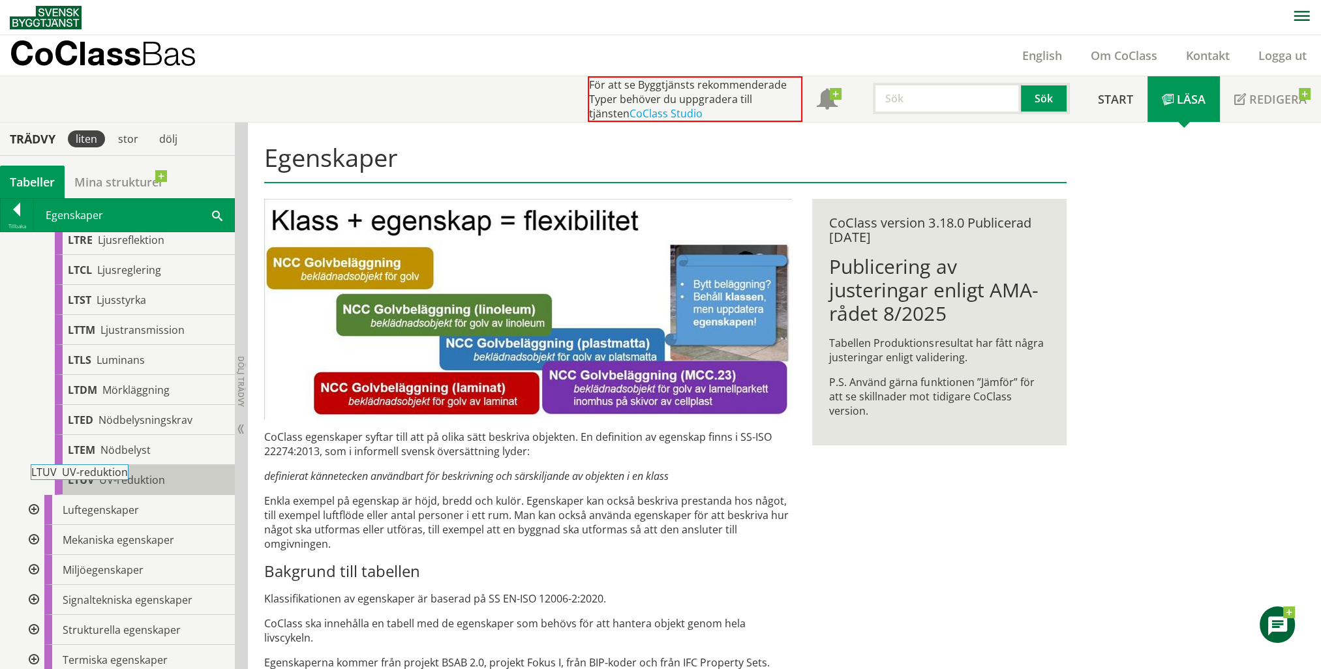
click at [107, 476] on body "AMA AMA Beskrivningsverktyg AMA Funktion BSAB Bygginfo Byggjura Byggkatalogen […" at bounding box center [660, 334] width 1321 height 669
click at [106, 476] on span "UV-reduktion" at bounding box center [132, 480] width 66 height 14
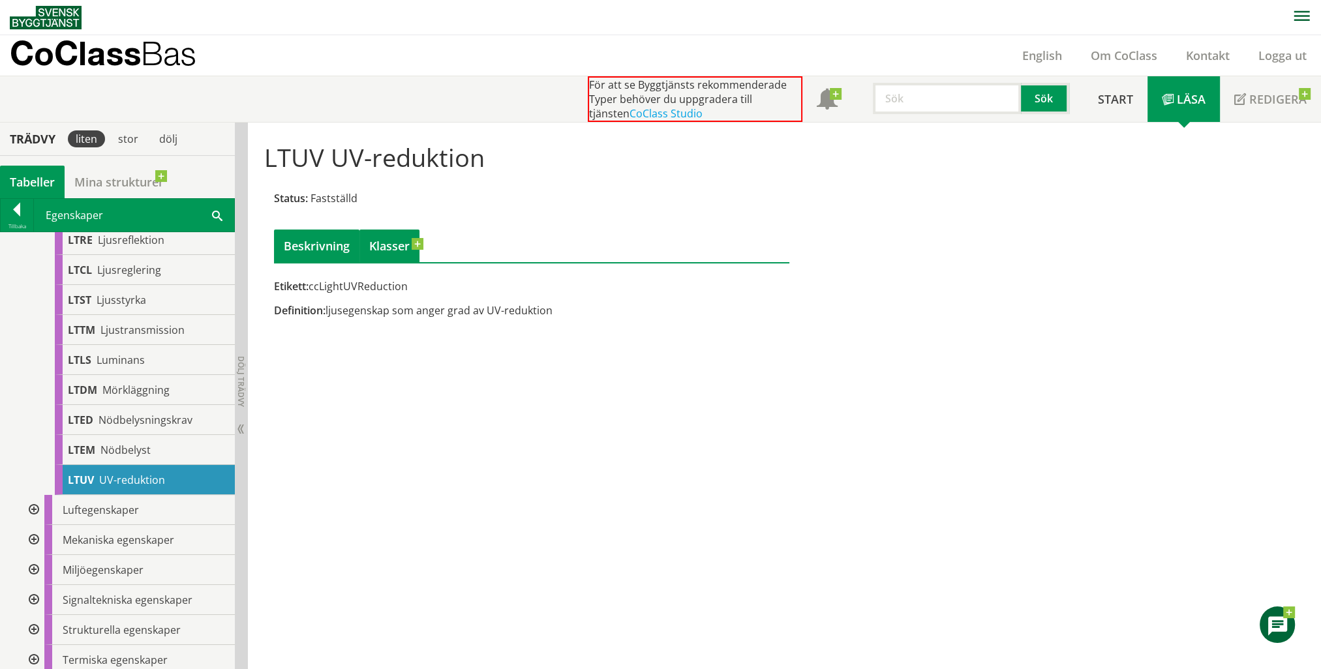
click at [380, 253] on link "Klasser" at bounding box center [389, 246] width 60 height 33
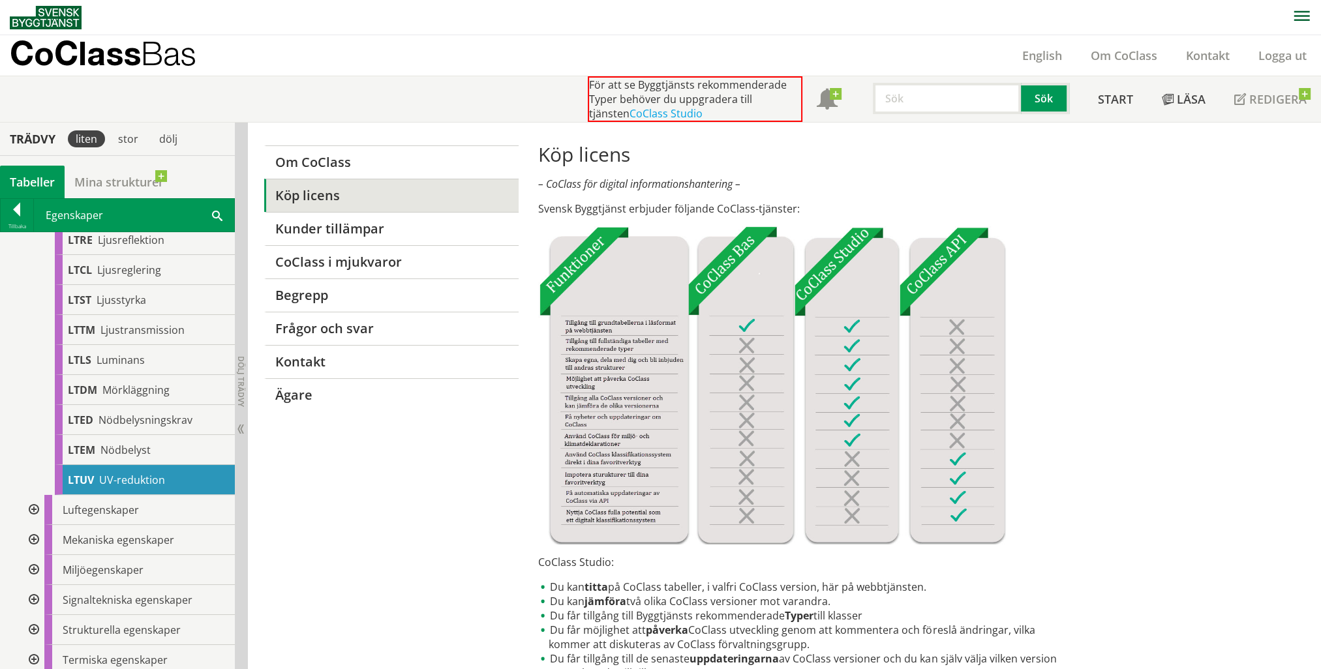
click at [143, 475] on span "UV-reduktion" at bounding box center [132, 480] width 66 height 14
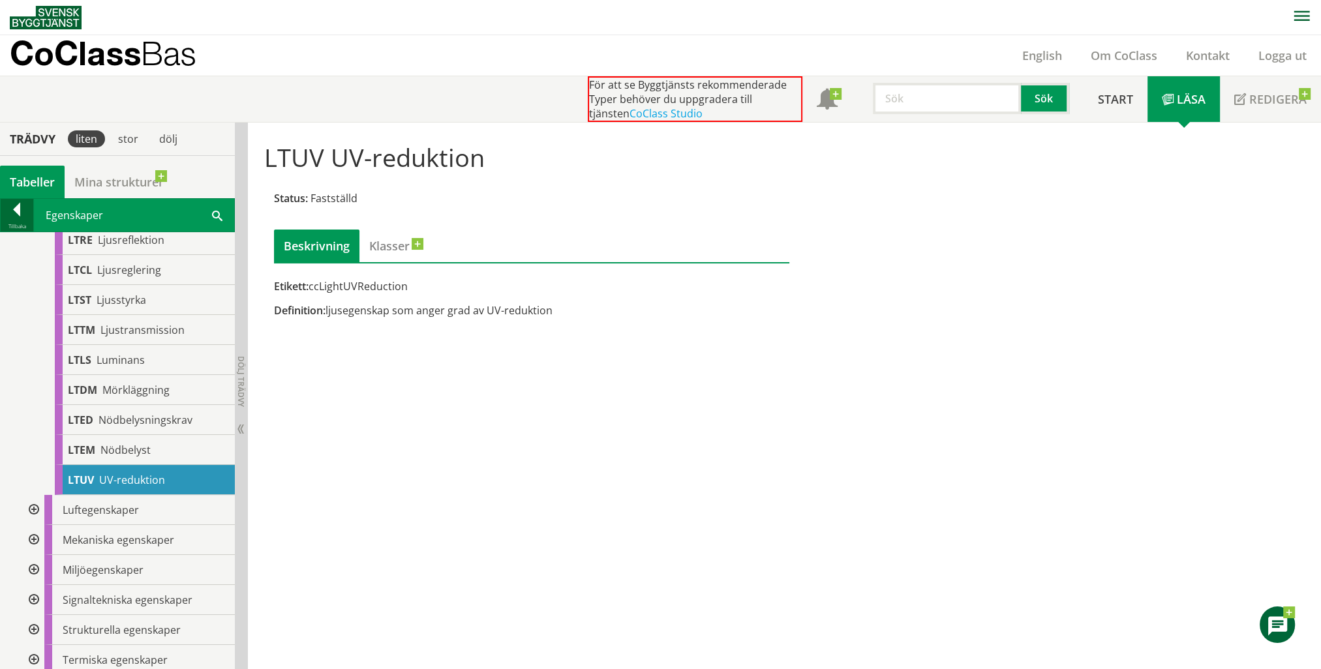
click at [16, 203] on div at bounding box center [17, 212] width 33 height 18
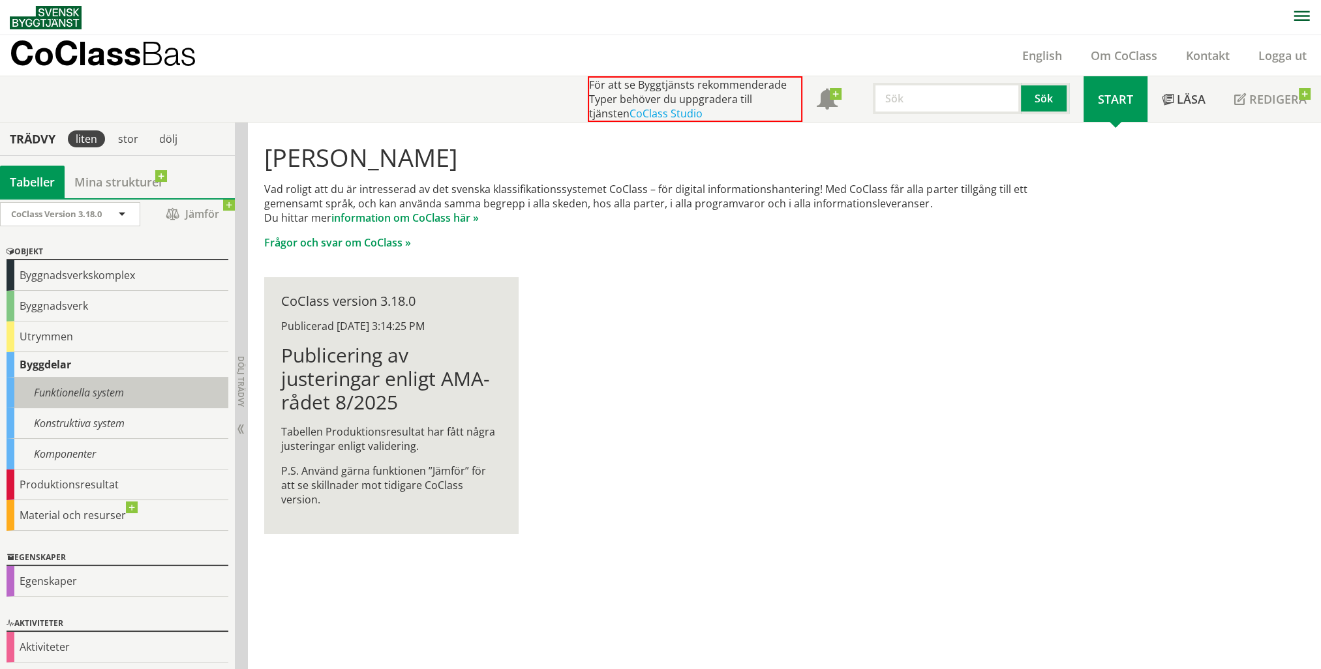
click at [99, 391] on div "Funktionella system" at bounding box center [118, 393] width 222 height 31
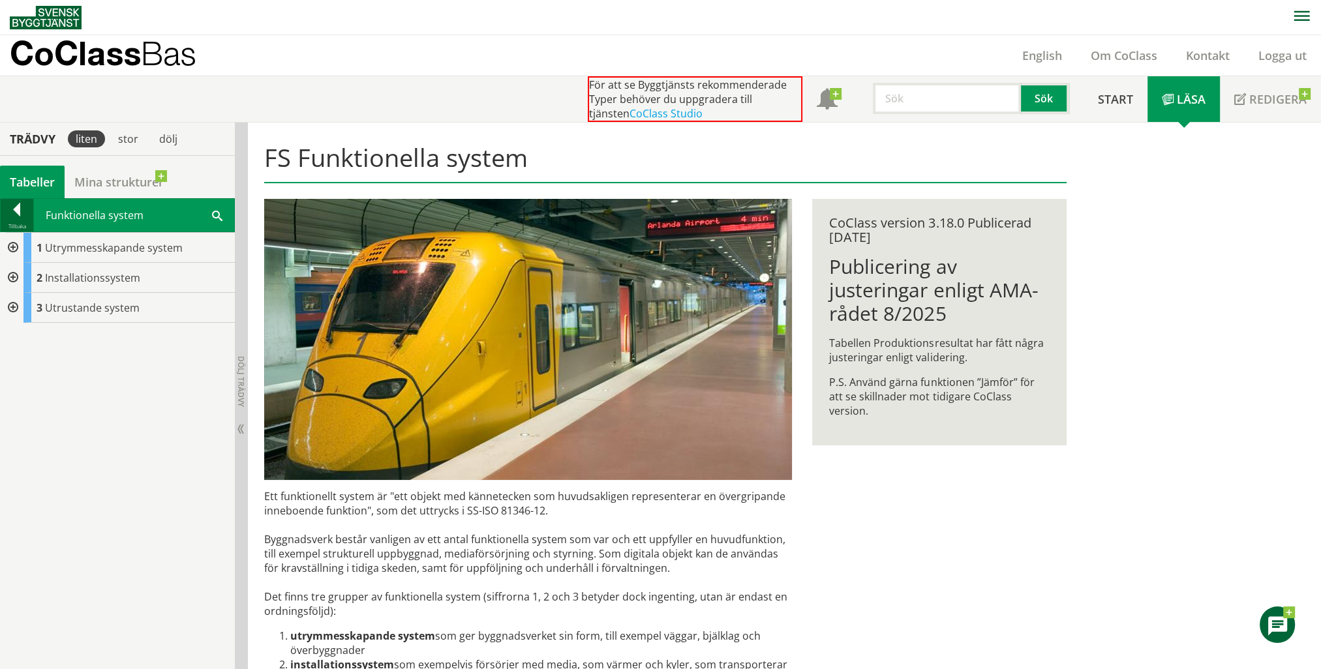
click at [16, 205] on div at bounding box center [17, 212] width 33 height 18
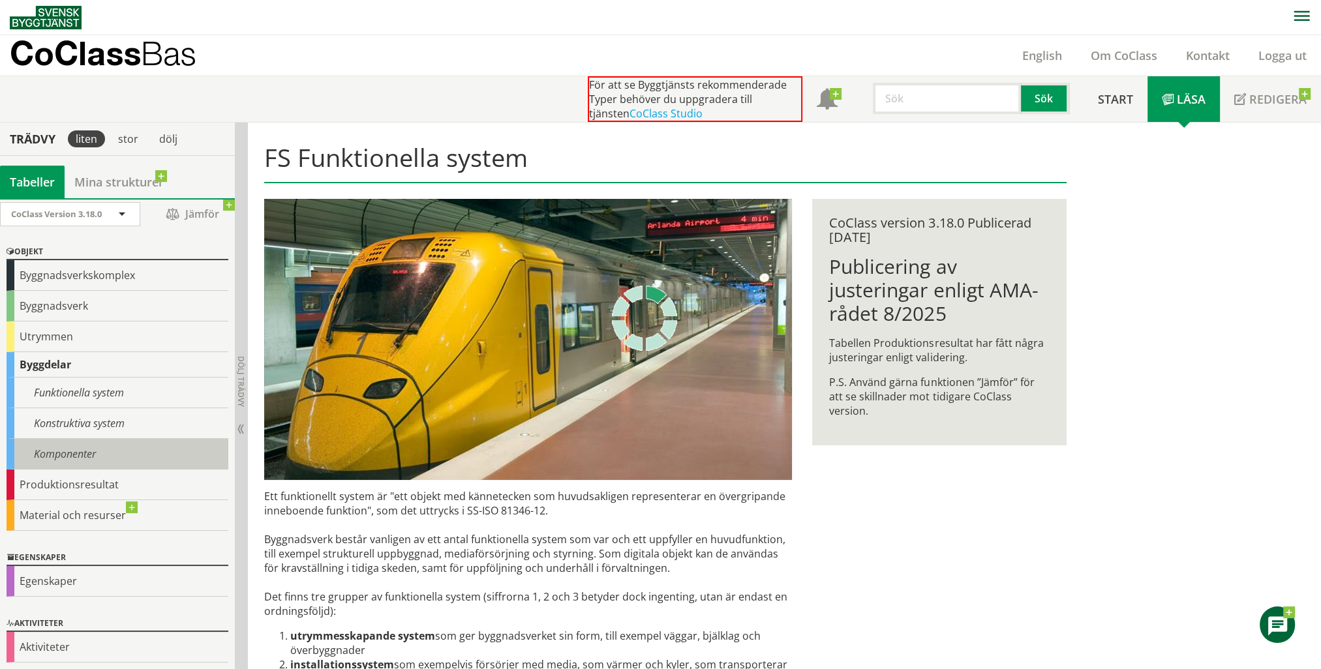
click at [54, 453] on div "Komponenter" at bounding box center [118, 454] width 222 height 31
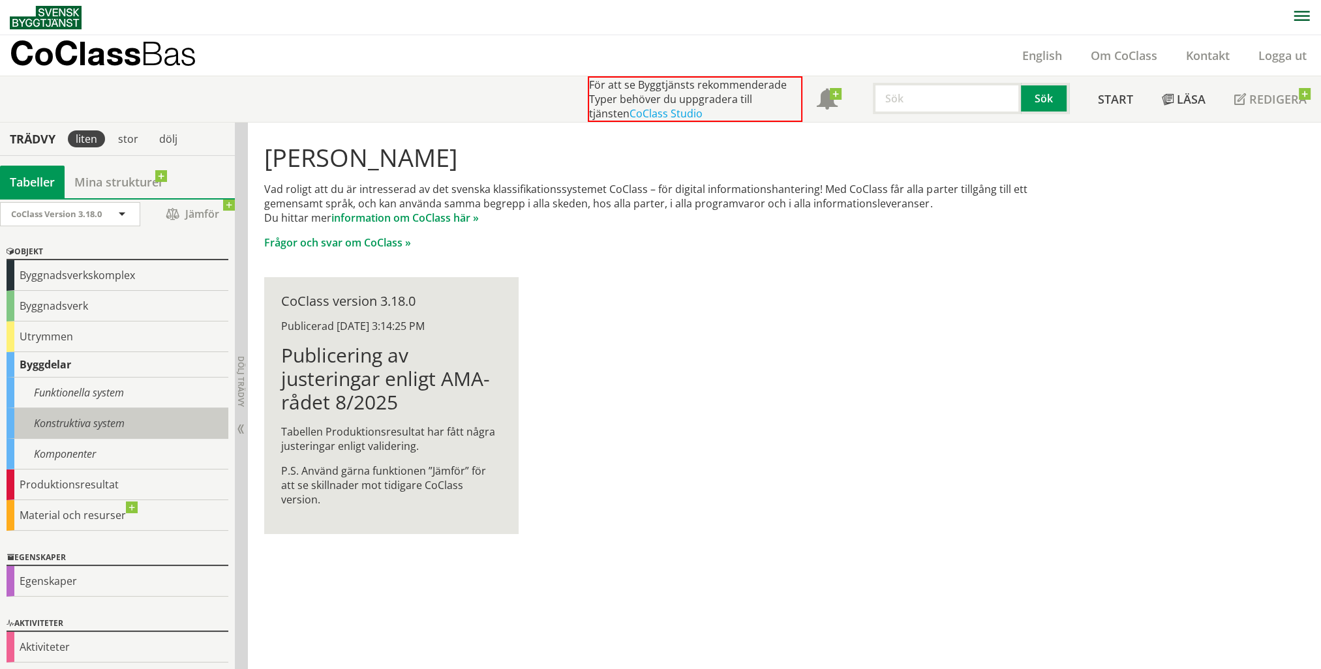
click at [73, 424] on div "Konstruktiva system" at bounding box center [118, 423] width 222 height 31
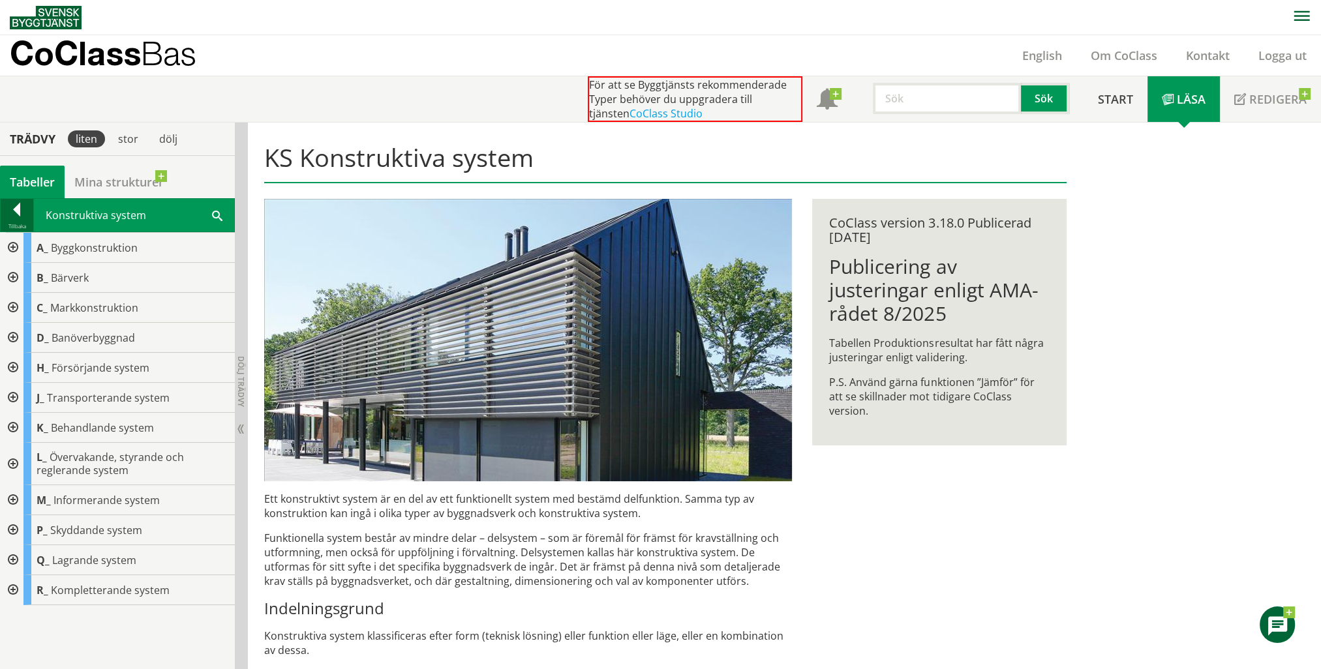
click at [20, 208] on div at bounding box center [17, 212] width 33 height 18
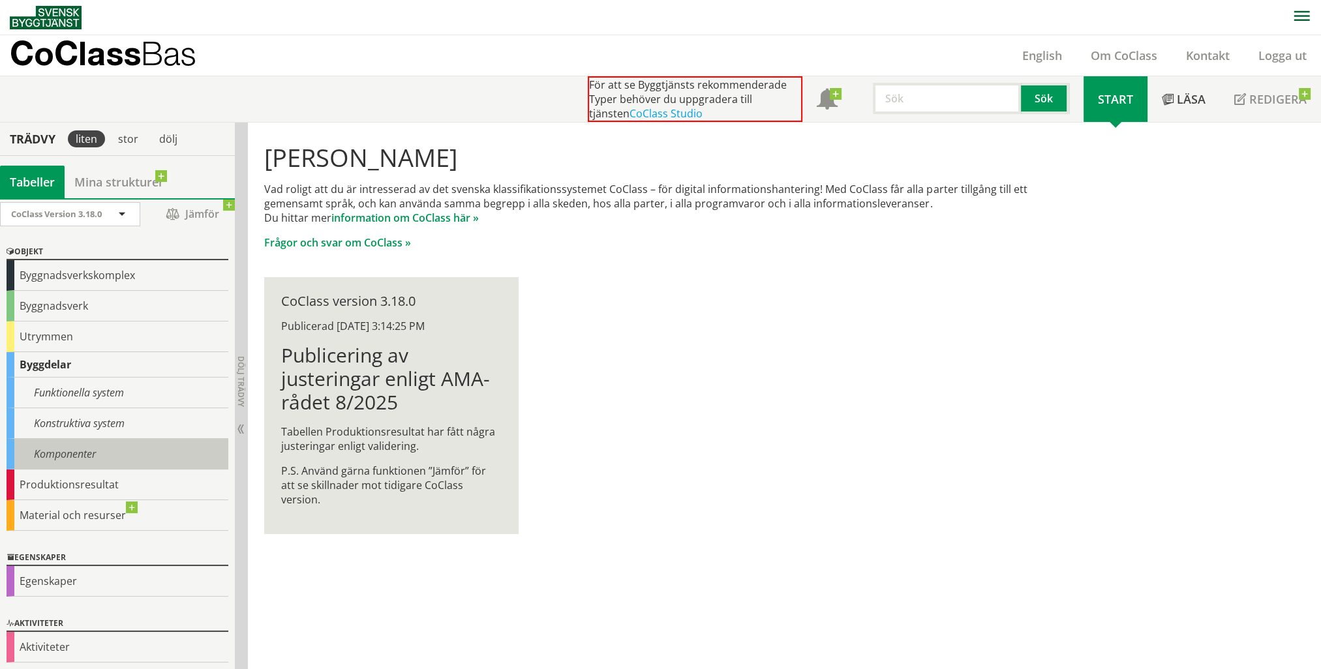
click at [58, 450] on div "Komponenter" at bounding box center [118, 454] width 222 height 31
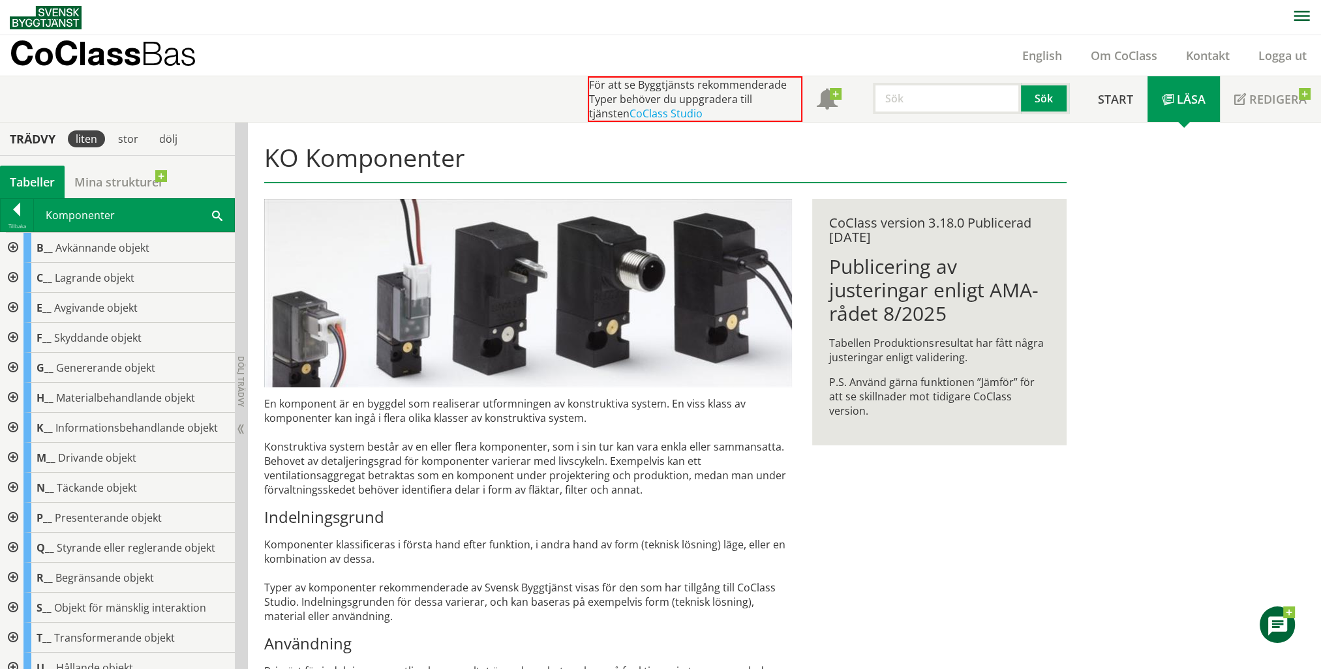
click at [63, 482] on span "Täckande objekt" at bounding box center [97, 488] width 80 height 14
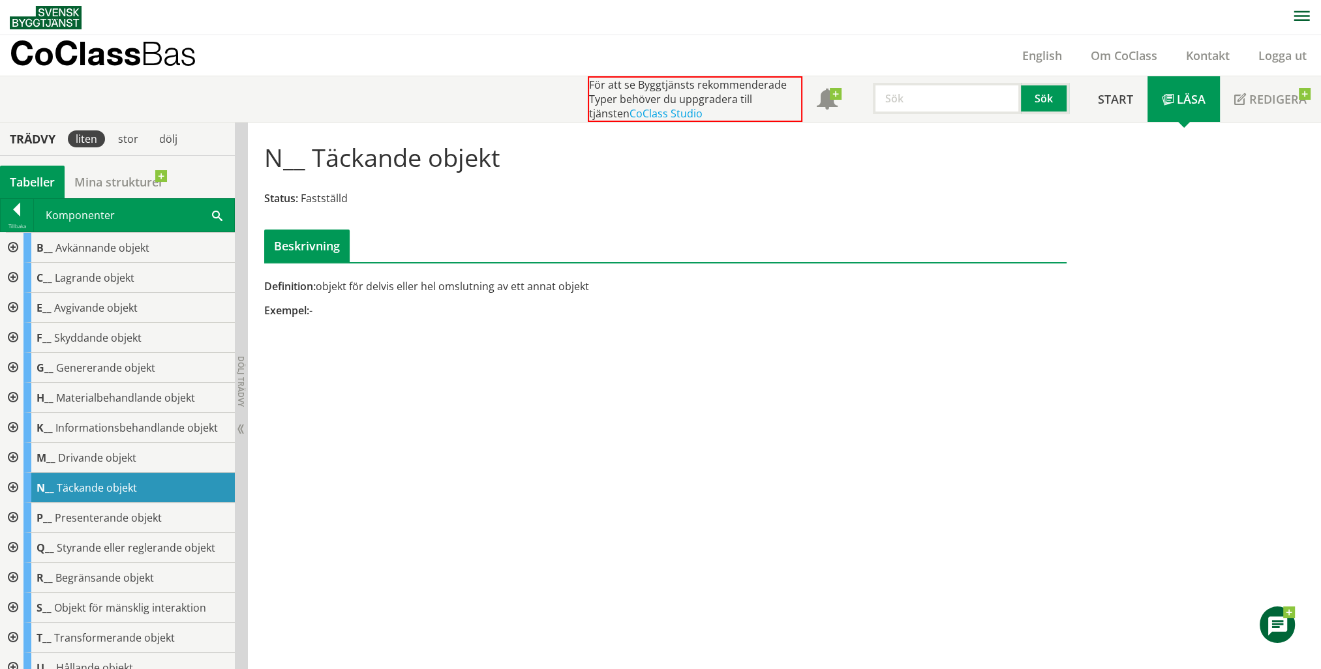
click at [16, 333] on div at bounding box center [11, 338] width 23 height 30
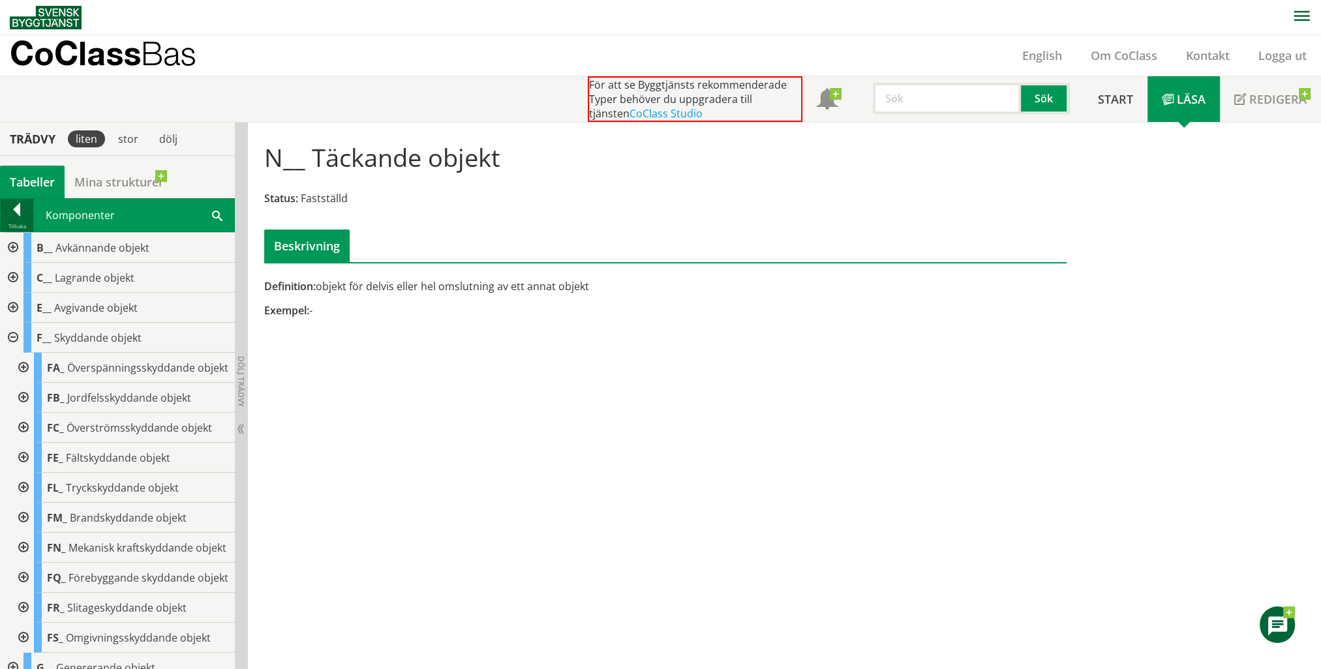
click at [18, 216] on div at bounding box center [17, 212] width 33 height 18
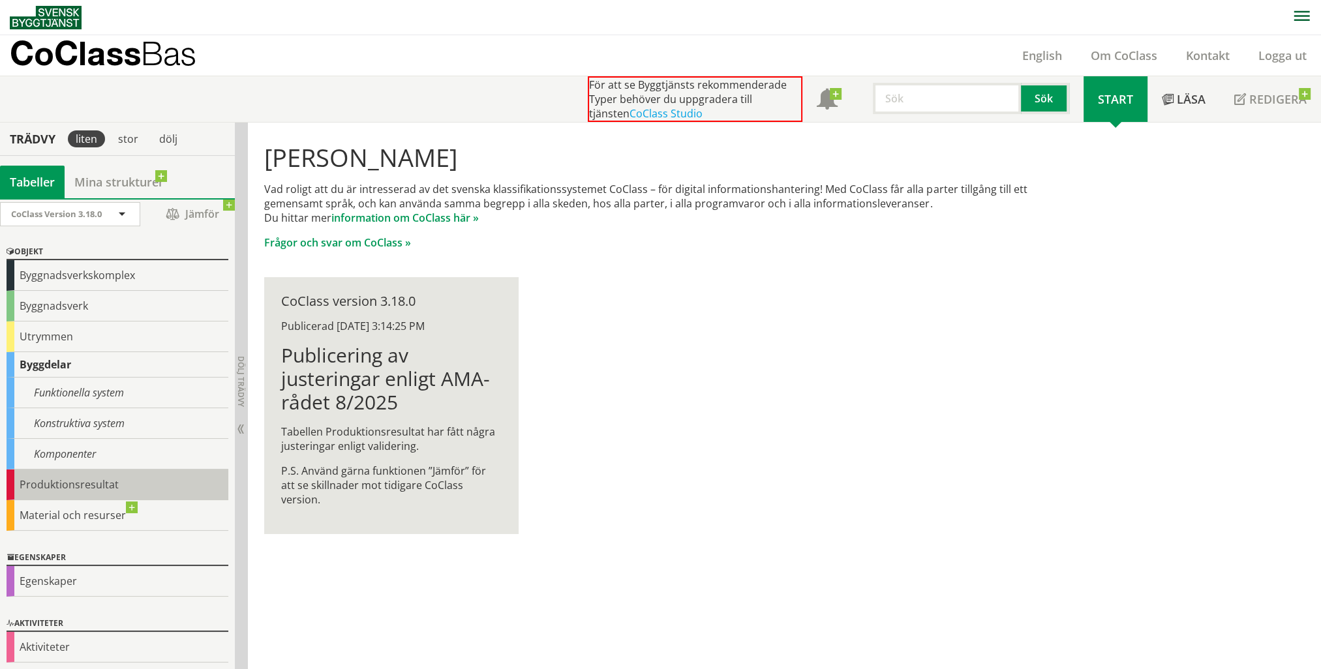
click at [63, 479] on div "Produktionsresultat" at bounding box center [118, 485] width 222 height 31
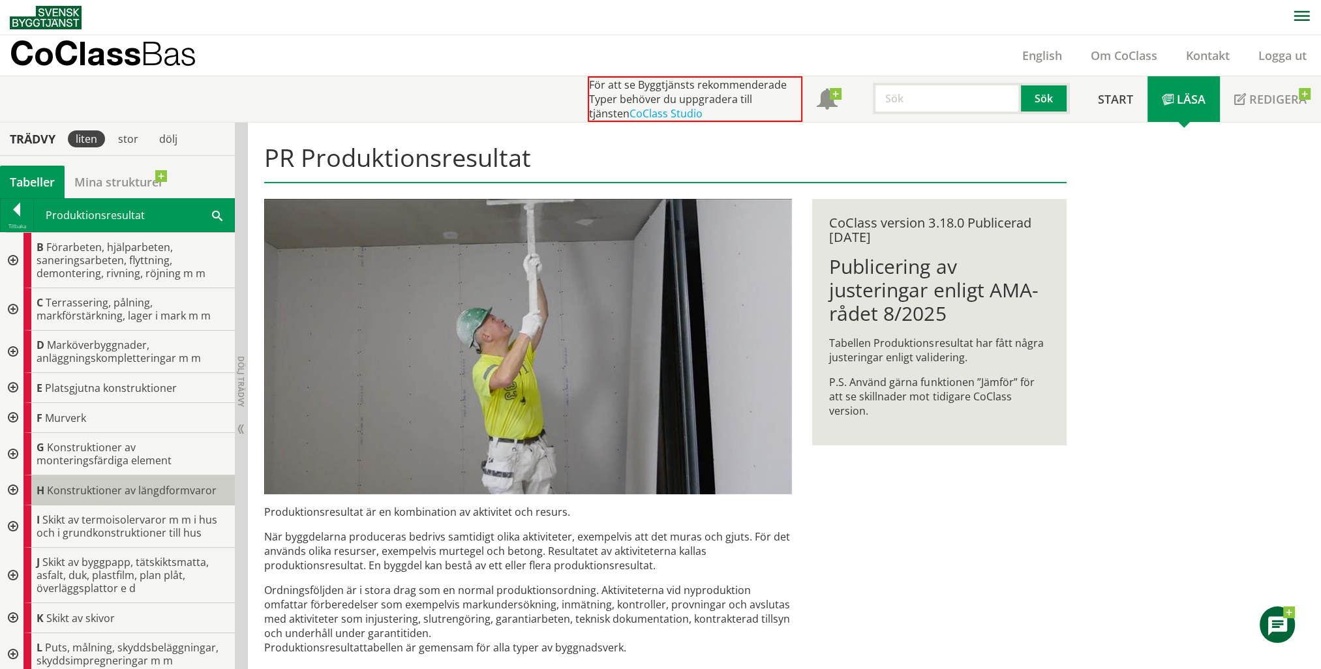
scroll to position [196, 0]
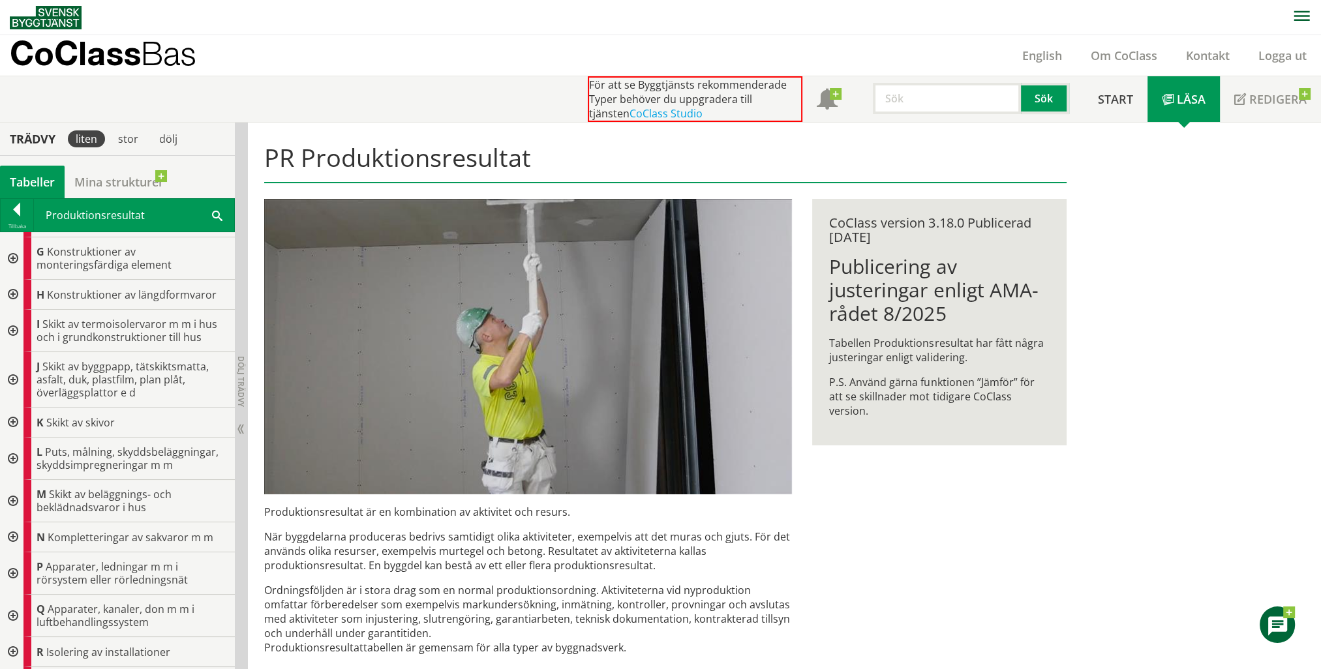
click at [12, 533] on div at bounding box center [11, 537] width 23 height 30
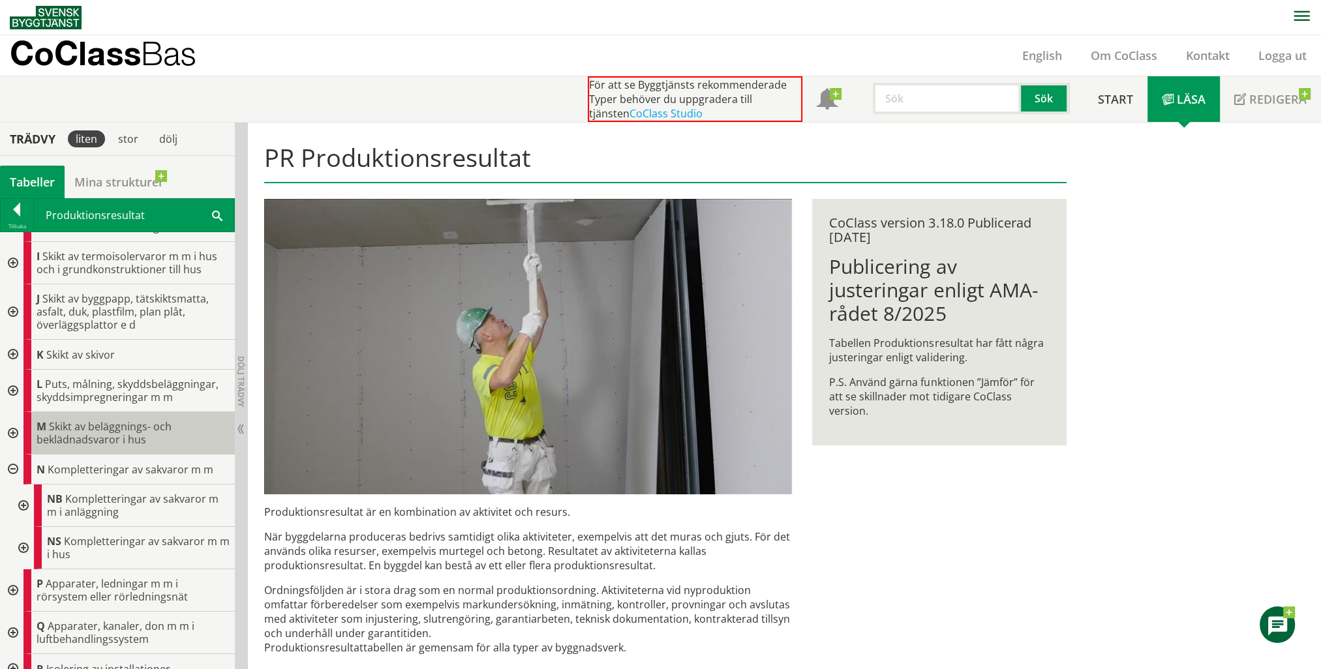
scroll to position [326, 0]
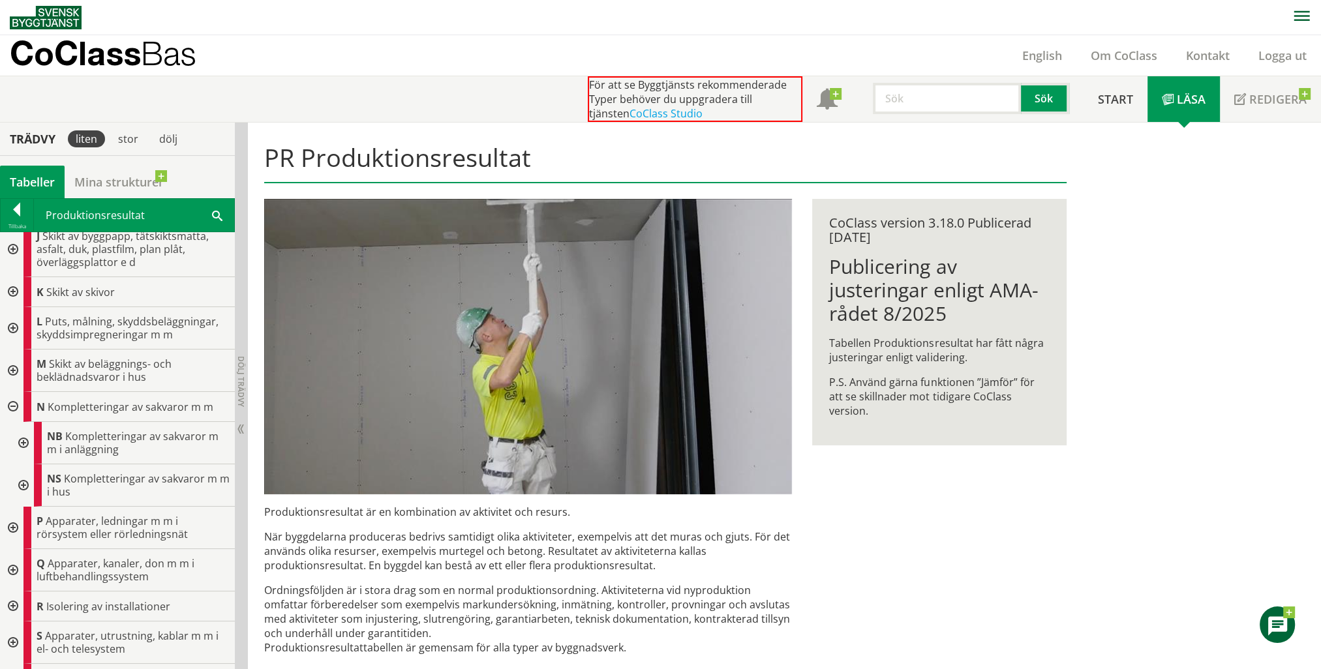
click at [27, 484] on div at bounding box center [21, 485] width 23 height 42
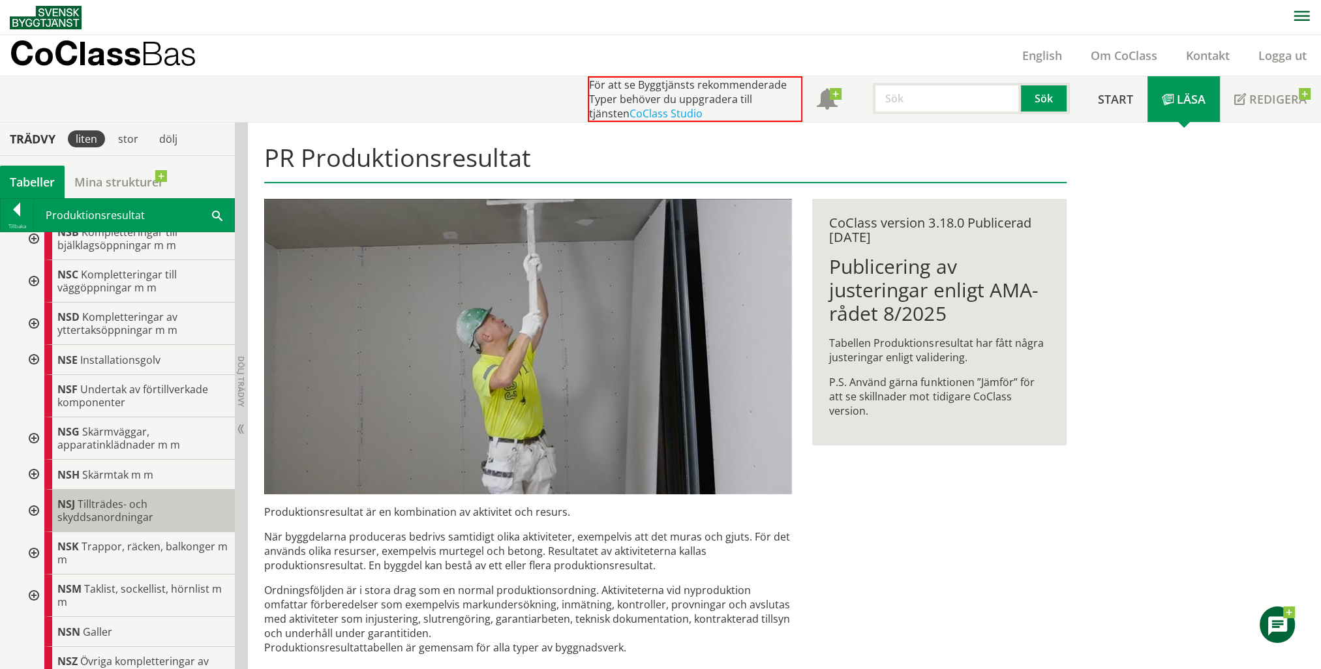
scroll to position [587, 0]
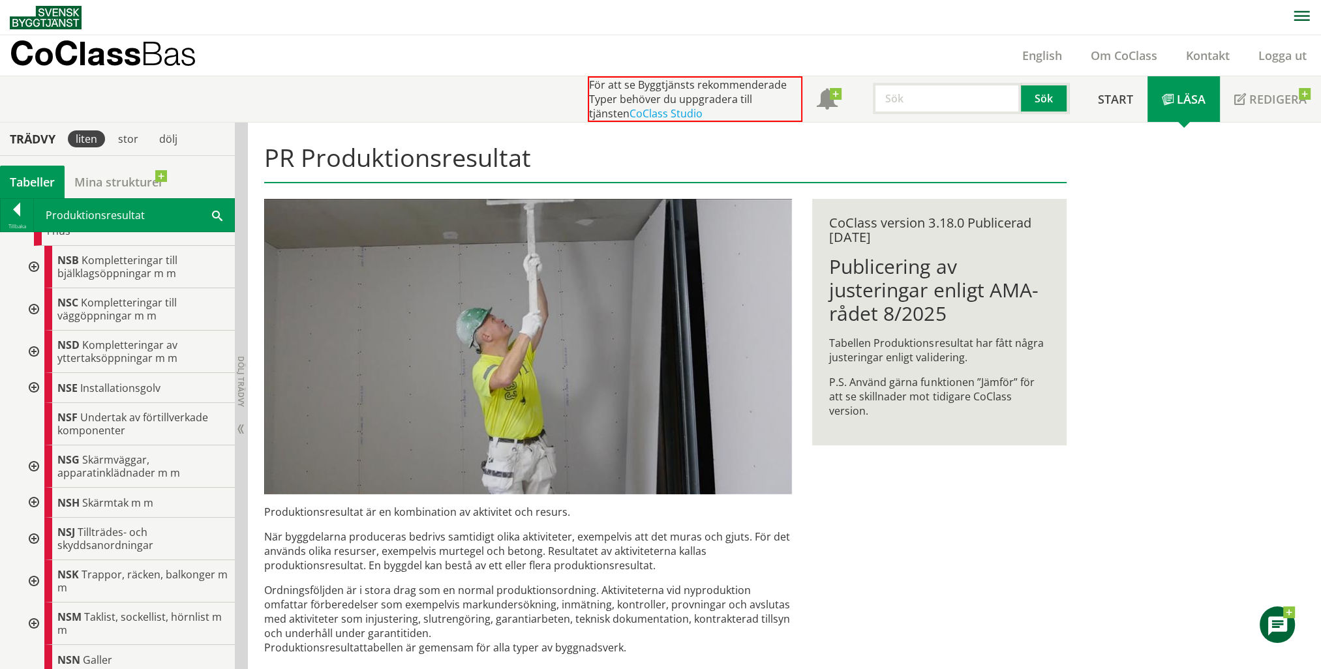
click at [35, 311] on div at bounding box center [32, 309] width 23 height 42
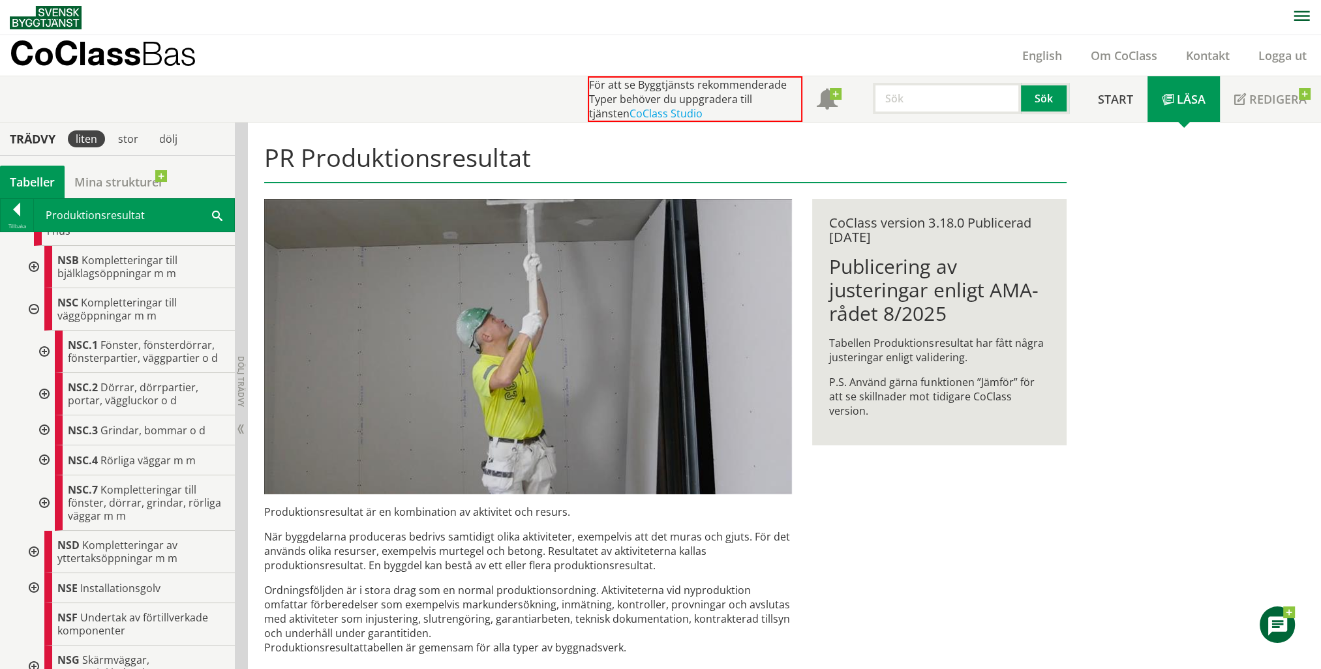
click at [48, 344] on div at bounding box center [42, 352] width 23 height 42
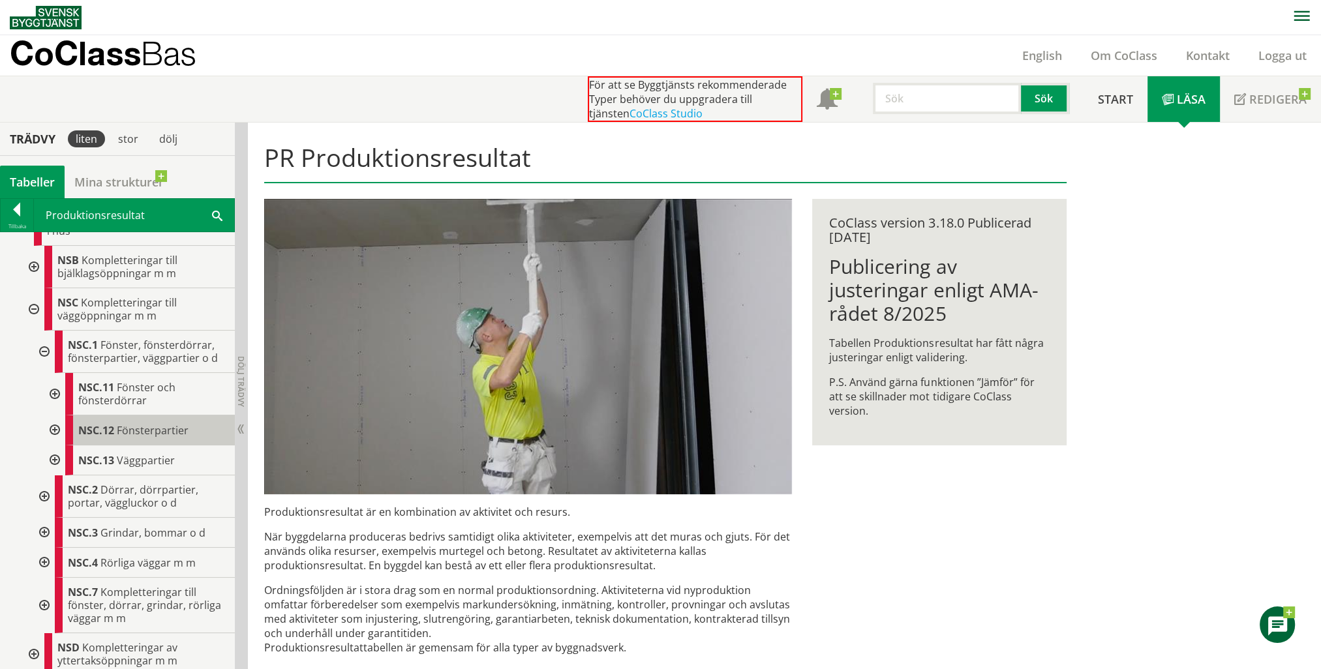
click at [140, 425] on span "Fönsterpartier" at bounding box center [153, 430] width 72 height 14
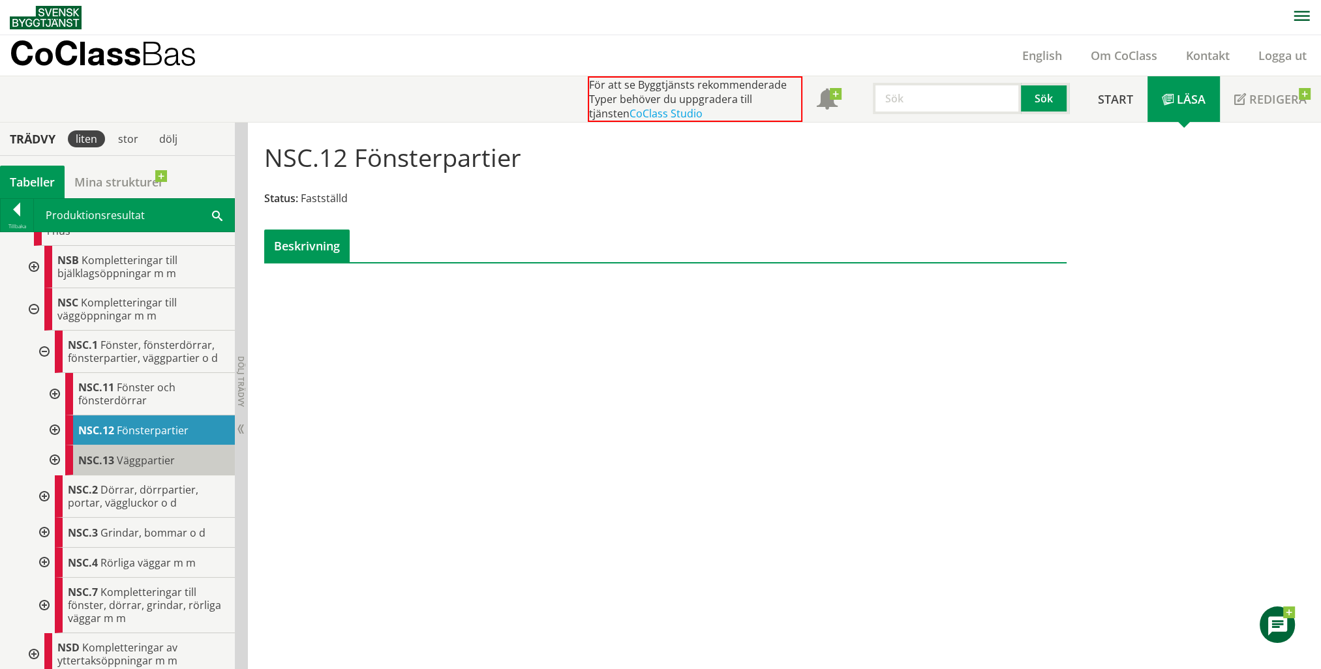
click at [134, 460] on span "Väggpartier" at bounding box center [146, 460] width 58 height 14
